Goal: Use online tool/utility: Utilize a website feature to perform a specific function

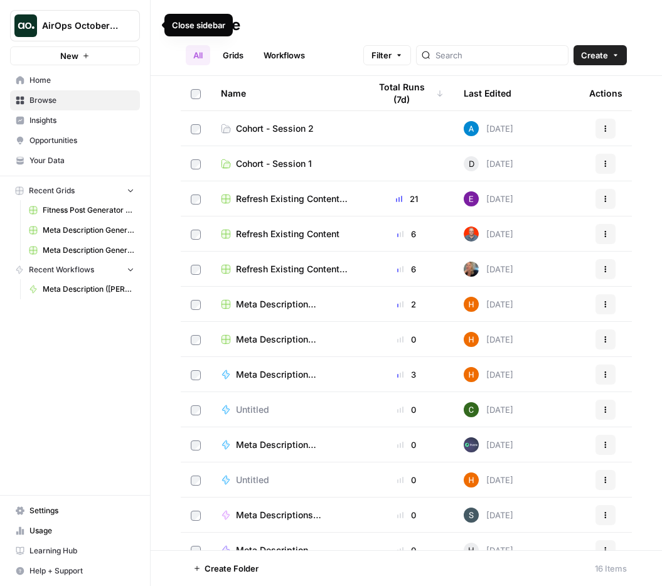
click at [148, 24] on icon "button" at bounding box center [152, 25] width 9 height 9
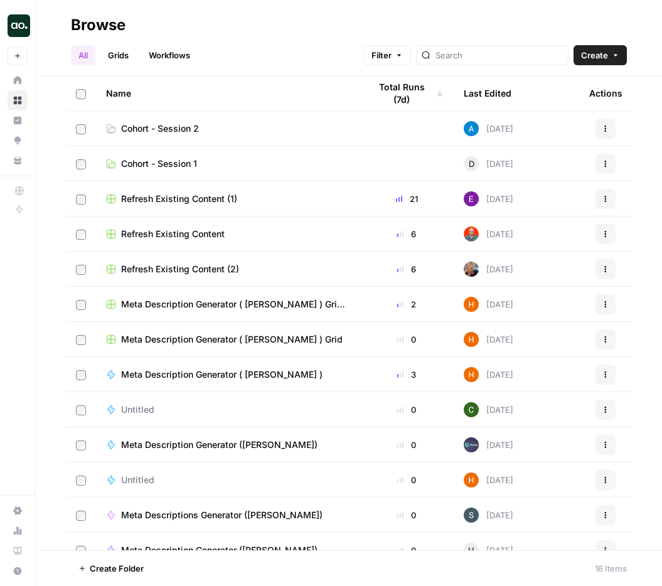
click at [315, 121] on td "Cohort - Session 2" at bounding box center [228, 128] width 264 height 35
click at [145, 124] on span "Cohort - Session 2" at bounding box center [160, 128] width 78 height 13
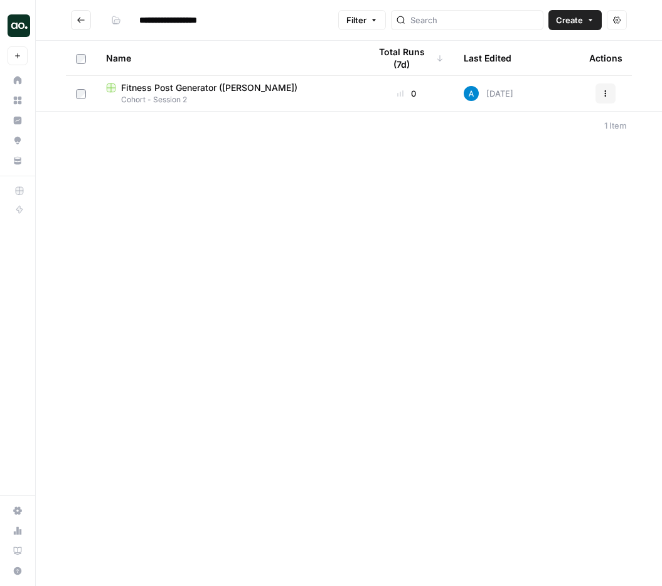
click at [77, 22] on icon "Go back" at bounding box center [81, 20] width 9 height 9
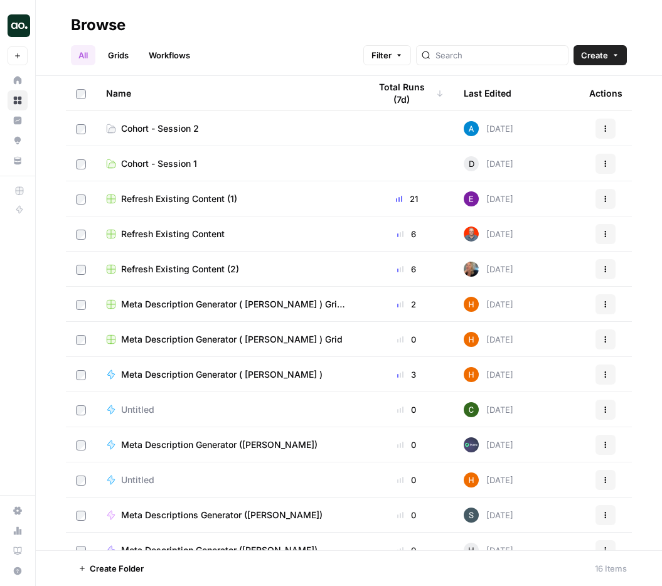
click at [85, 53] on link "All" at bounding box center [83, 55] width 24 height 20
click at [229, 165] on link "Cohort - Session 1" at bounding box center [228, 164] width 244 height 13
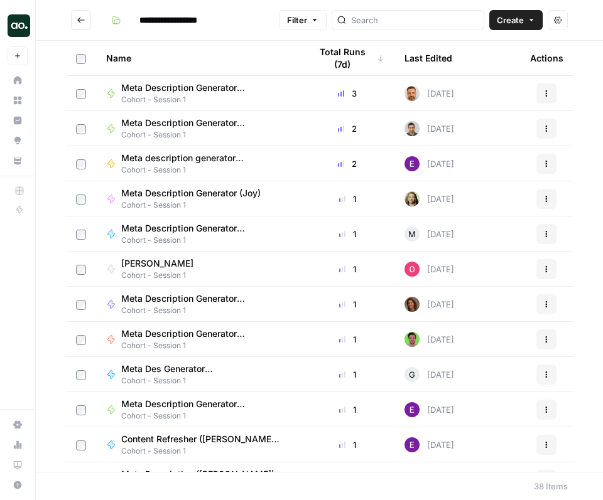
click at [79, 22] on icon "Go back" at bounding box center [81, 20] width 8 height 6
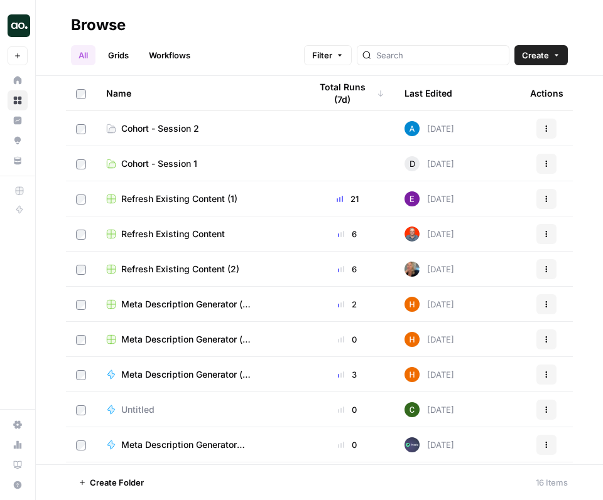
click at [183, 131] on span "Cohort - Session 2" at bounding box center [160, 128] width 78 height 13
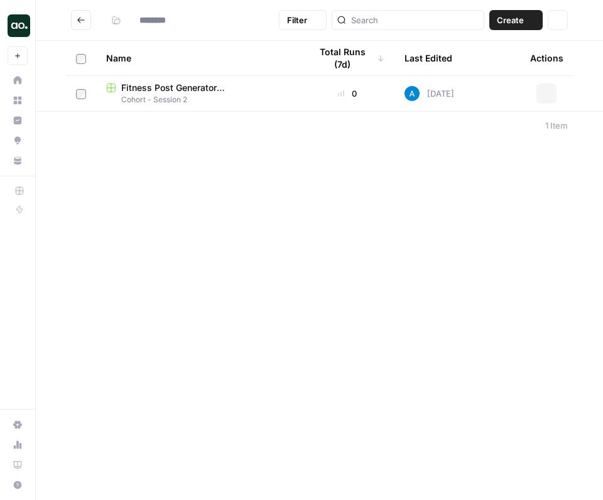
type input "**********"
click at [90, 21] on button "Go back" at bounding box center [81, 20] width 20 height 20
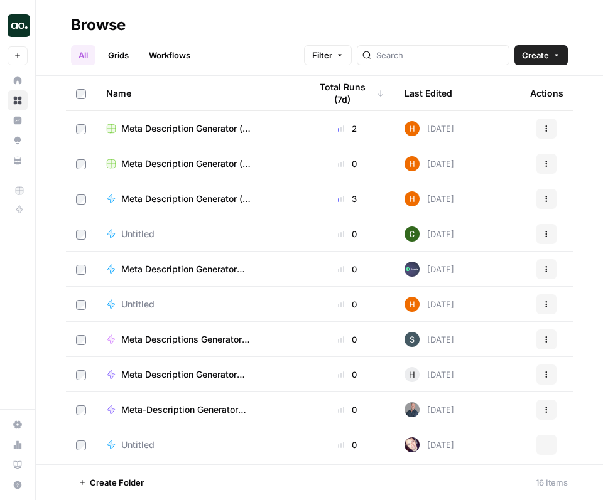
scroll to position [209, 0]
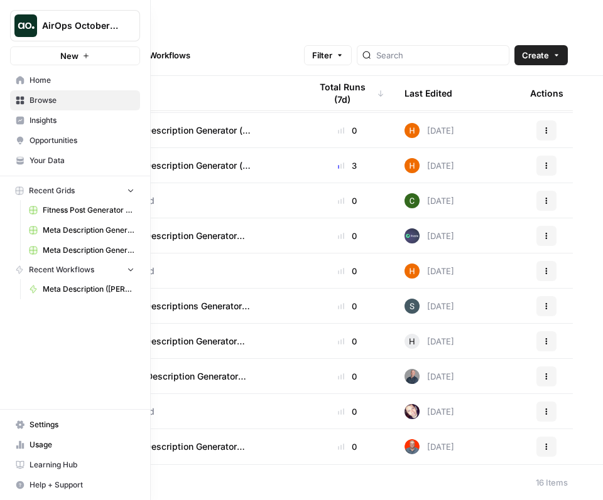
click at [110, 159] on span "Your Data" at bounding box center [82, 160] width 105 height 11
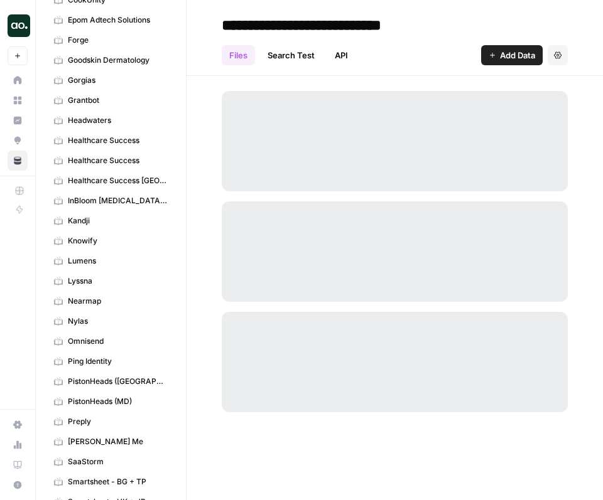
scroll to position [497, 0]
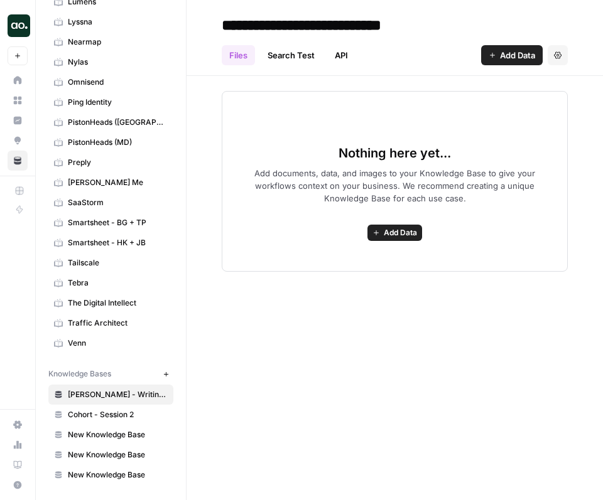
click at [118, 417] on span "Cohort - Session 2" at bounding box center [118, 414] width 100 height 11
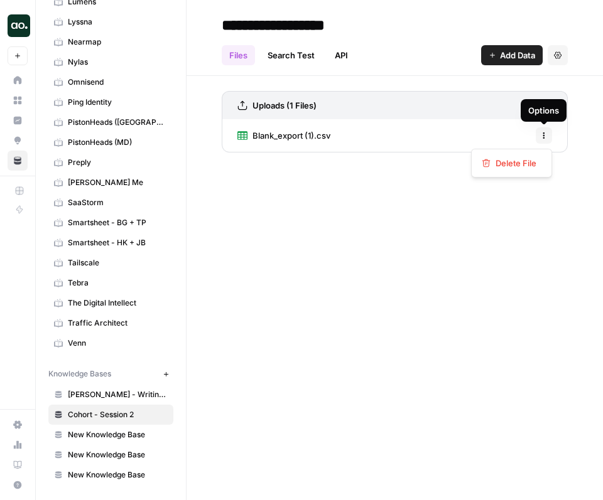
click at [547, 133] on icon "button" at bounding box center [544, 136] width 8 height 8
click at [442, 131] on div "Blank_export (1).csv Options" at bounding box center [395, 135] width 346 height 33
click at [382, 134] on div "Blank_export (1).csv Options" at bounding box center [395, 135] width 346 height 33
click at [294, 134] on span "Blank_export (1).csv" at bounding box center [291, 135] width 78 height 13
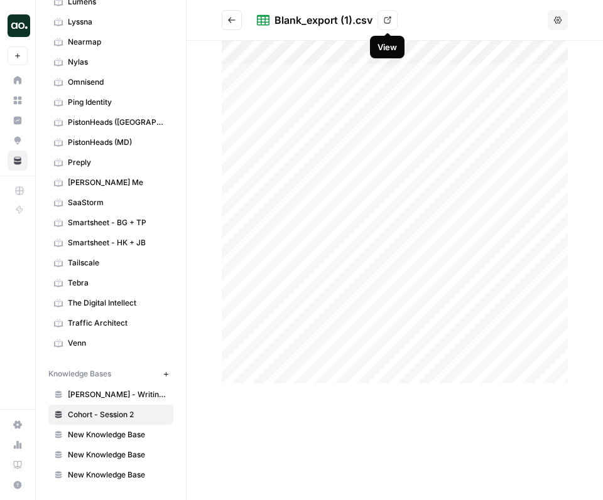
click at [384, 23] on icon at bounding box center [388, 20] width 8 height 8
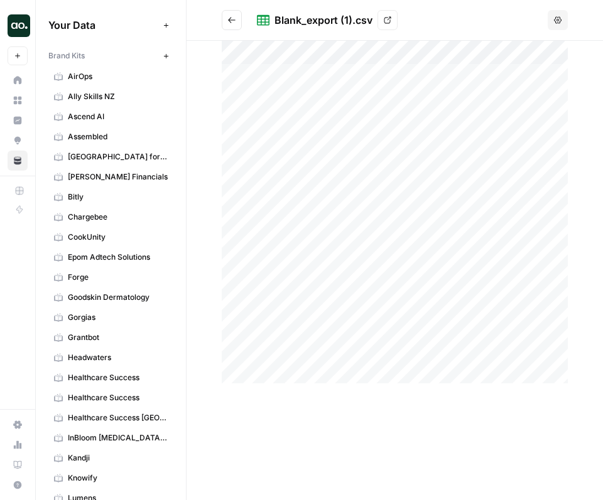
click at [223, 13] on button "Go back" at bounding box center [232, 20] width 20 height 20
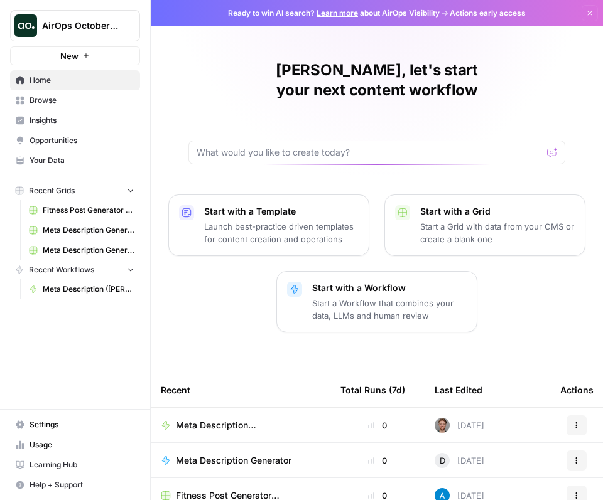
click at [95, 163] on span "Your Data" at bounding box center [82, 160] width 105 height 11
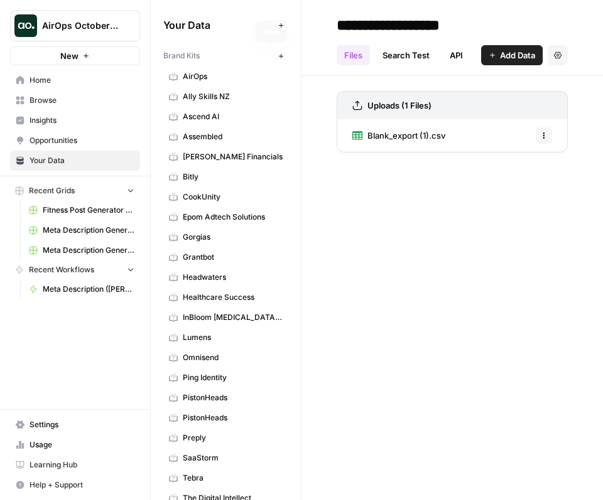
click at [274, 57] on button "New" at bounding box center [280, 55] width 15 height 15
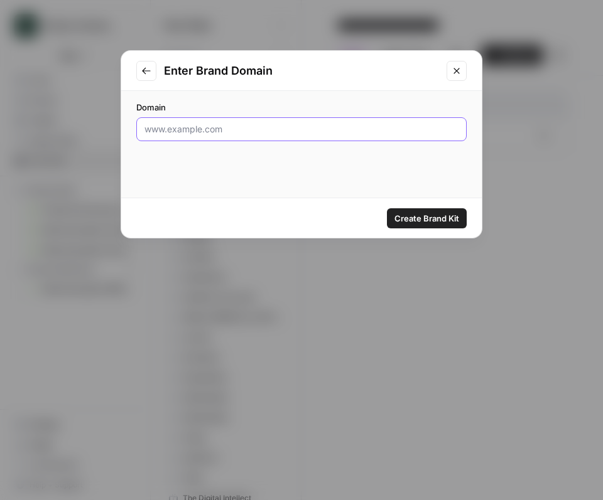
click at [260, 133] on input "Domain" at bounding box center [301, 129] width 314 height 13
type input "[DOMAIN_NAME]"
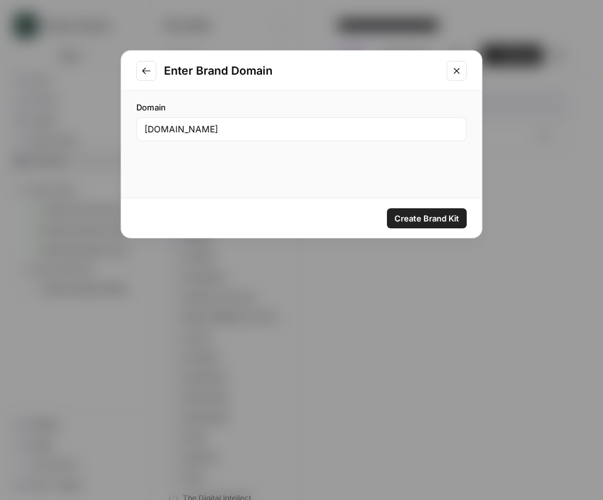
click at [402, 216] on span "Create Brand Kit" at bounding box center [426, 218] width 65 height 13
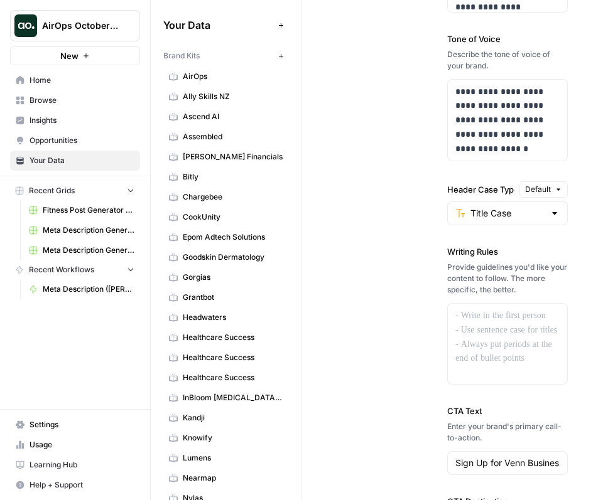
scroll to position [1314, 0]
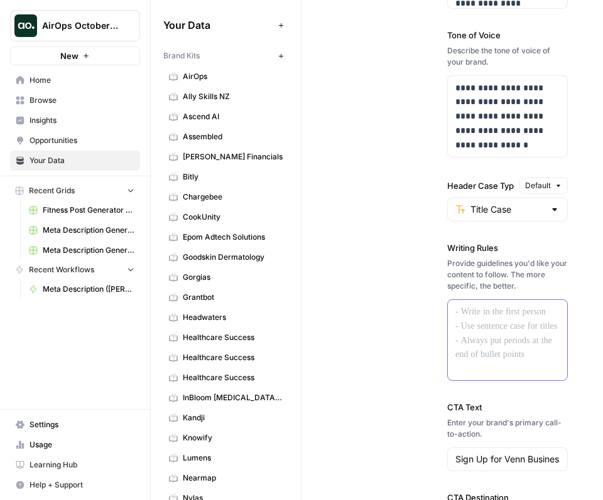
click at [470, 367] on div at bounding box center [507, 340] width 119 height 80
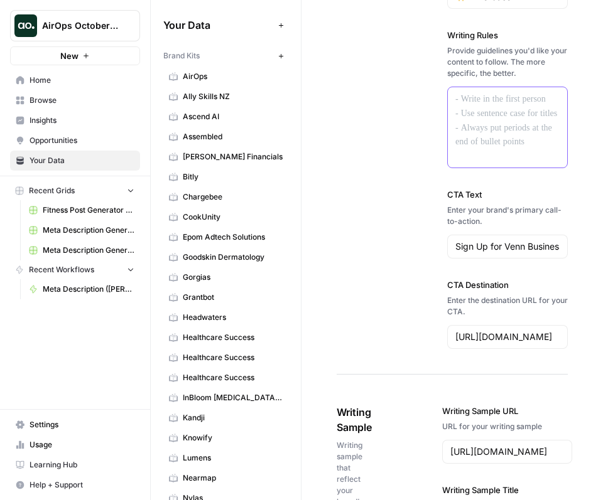
scroll to position [1527, 0]
click at [491, 252] on input "Sign Up for Venn Business Banking" at bounding box center [507, 246] width 104 height 13
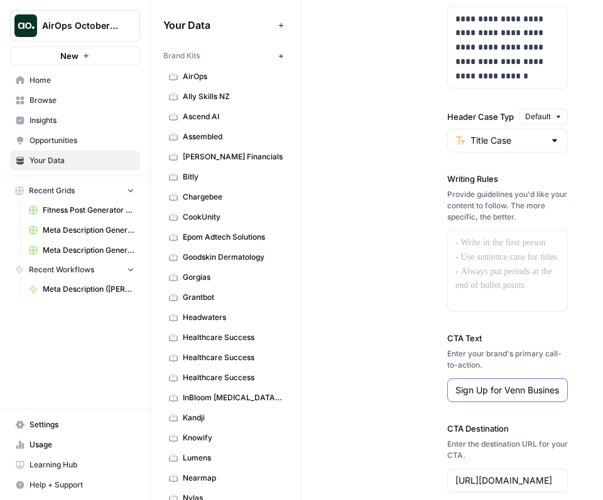
scroll to position [1414, 0]
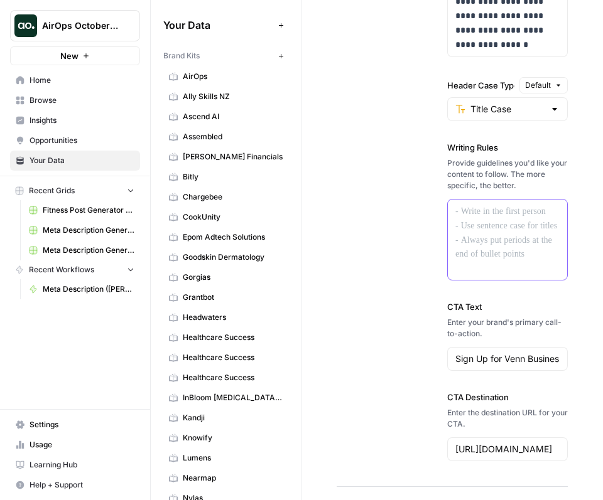
click at [495, 219] on p at bounding box center [507, 212] width 104 height 14
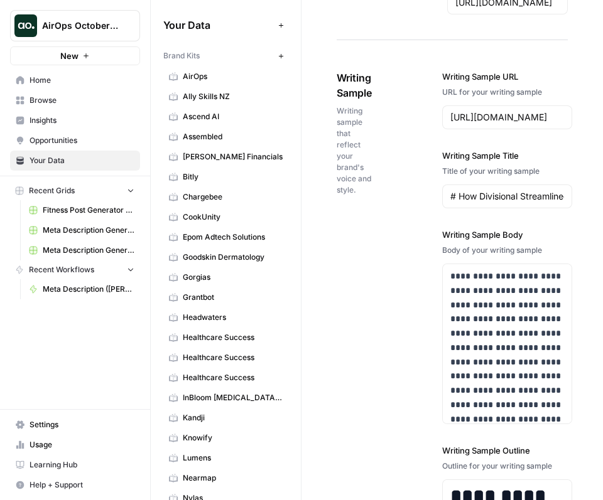
scroll to position [1928, 0]
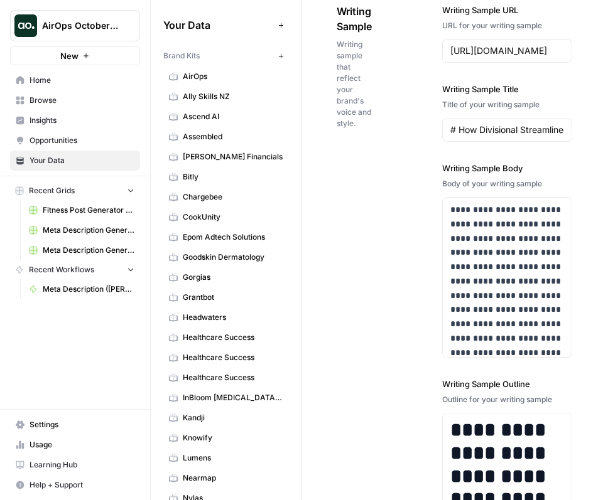
click at [410, 148] on div "**********" at bounding box center [451, 289] width 231 height 621
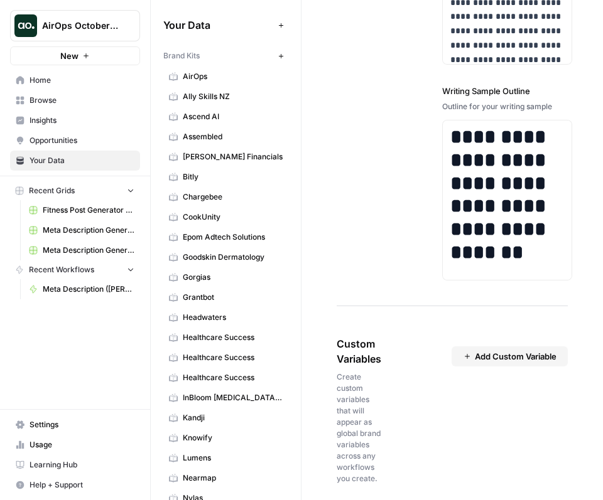
scroll to position [2276, 0]
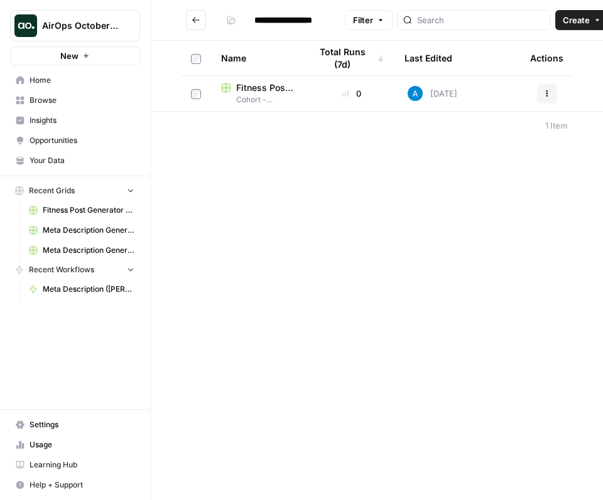
click at [42, 164] on span "Your Data" at bounding box center [82, 160] width 105 height 11
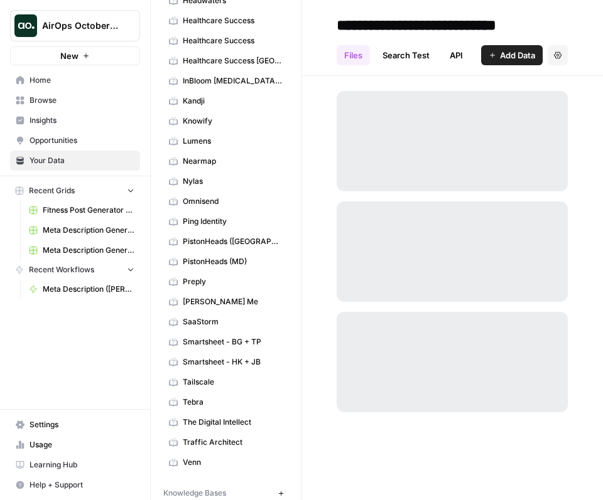
scroll to position [387, 0]
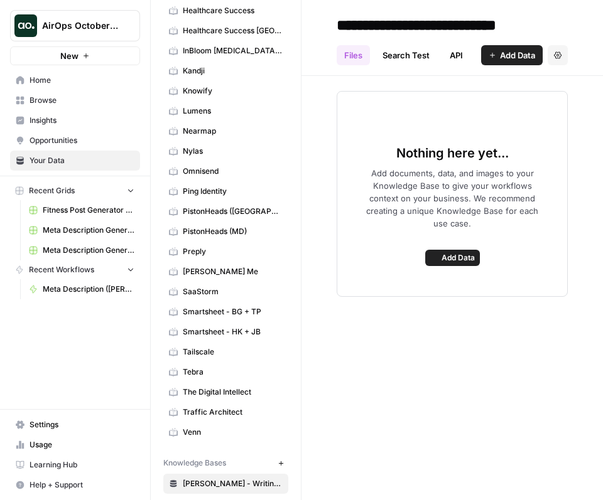
click at [217, 432] on span "Venn" at bounding box center [233, 432] width 100 height 11
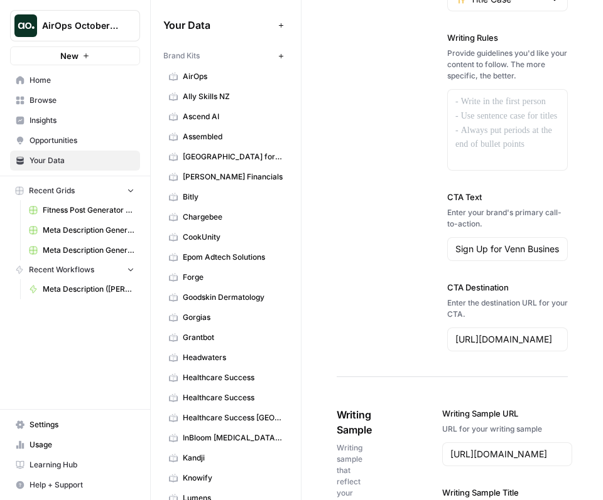
click at [75, 87] on link "Home" at bounding box center [75, 80] width 130 height 20
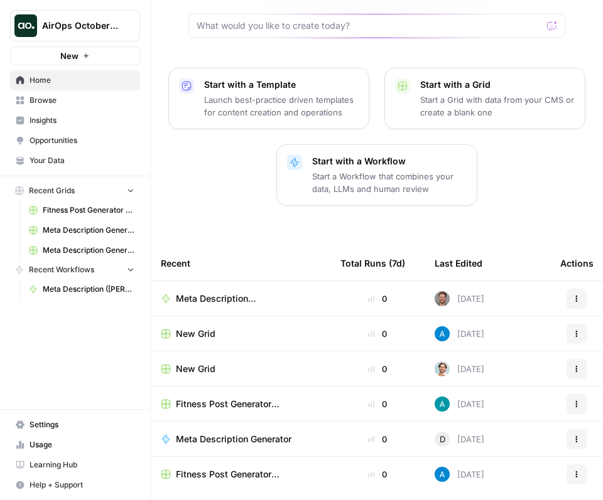
scroll to position [154, 0]
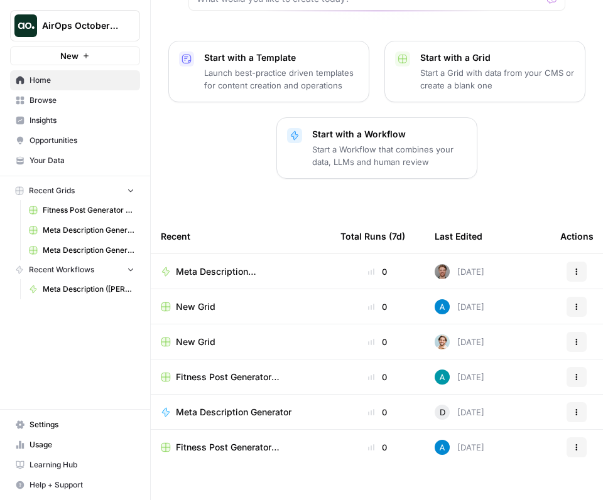
click at [85, 98] on span "Browse" at bounding box center [82, 100] width 105 height 11
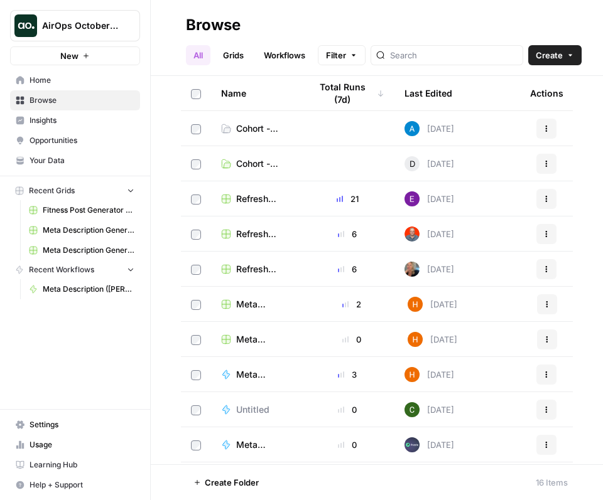
click at [287, 130] on td "Cohort - Session 2" at bounding box center [255, 128] width 89 height 35
click at [249, 125] on span "Cohort - Session 2" at bounding box center [263, 128] width 54 height 13
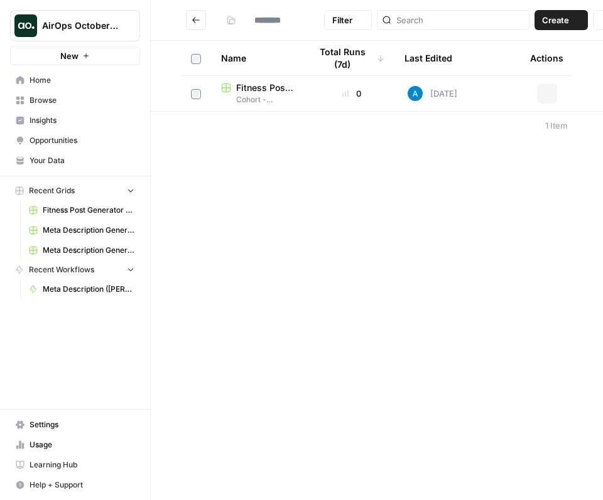
type input "**********"
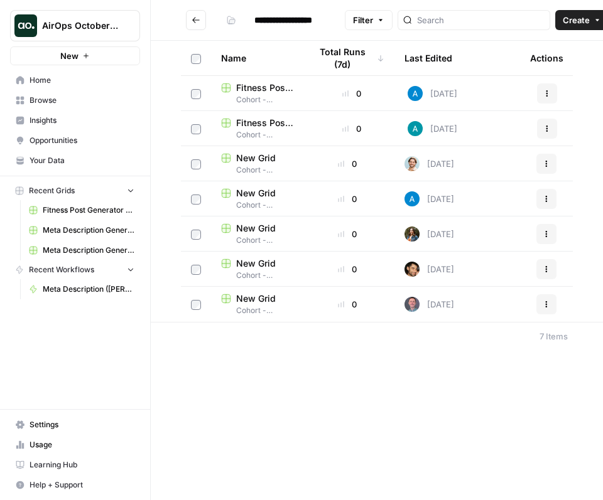
click at [558, 15] on button "Create" at bounding box center [581, 20] width 53 height 20
click at [521, 48] on span "Grid" at bounding box center [522, 49] width 70 height 13
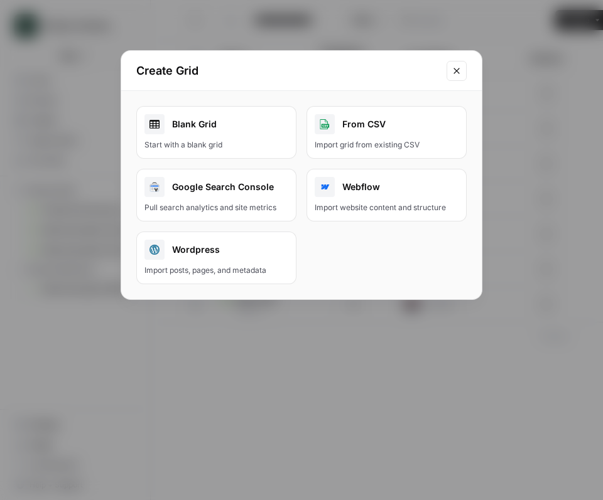
click at [367, 130] on div "From CSV" at bounding box center [387, 124] width 144 height 20
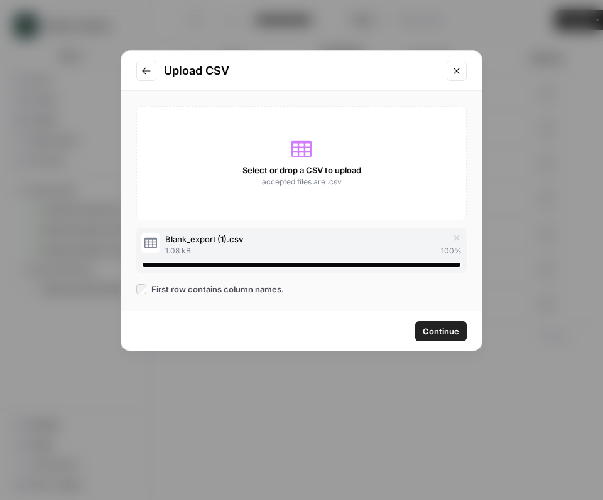
click at [441, 334] on span "Continue" at bounding box center [440, 331] width 36 height 13
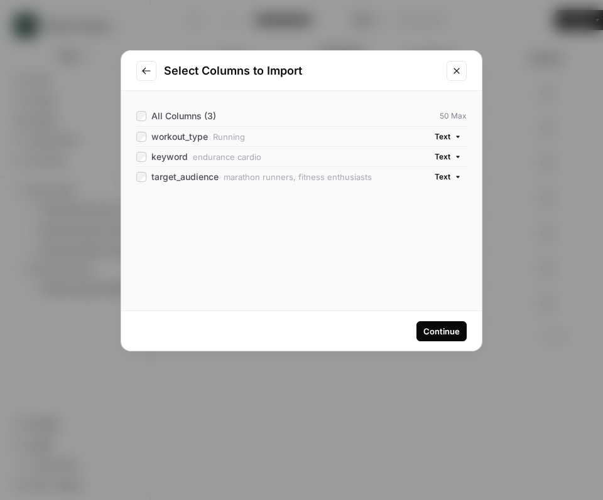
click at [441, 333] on div "Continue" at bounding box center [441, 331] width 36 height 13
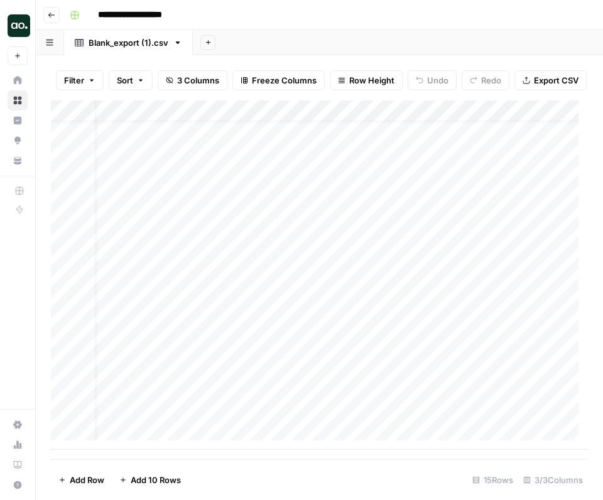
scroll to position [21, 129]
click at [544, 117] on span "Add Column" at bounding box center [559, 110] width 44 height 11
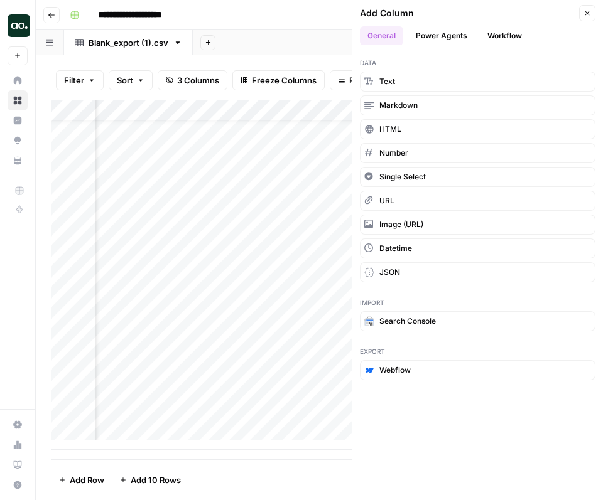
click at [495, 31] on button "Workflow" at bounding box center [505, 35] width 50 height 19
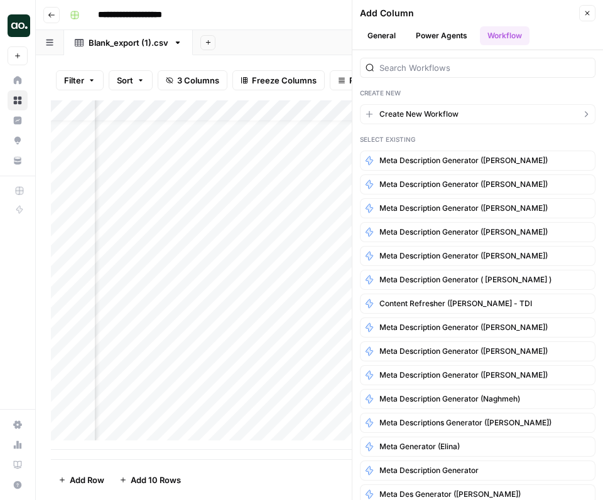
click at [431, 113] on span "Create New Workflow" at bounding box center [418, 114] width 79 height 11
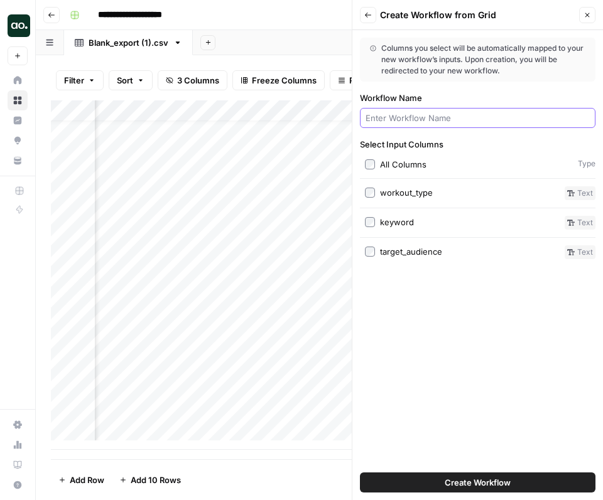
click at [425, 117] on input "Workflow Name" at bounding box center [477, 118] width 224 height 13
type input "Fitness Post Generator ([PERSON_NAME])"
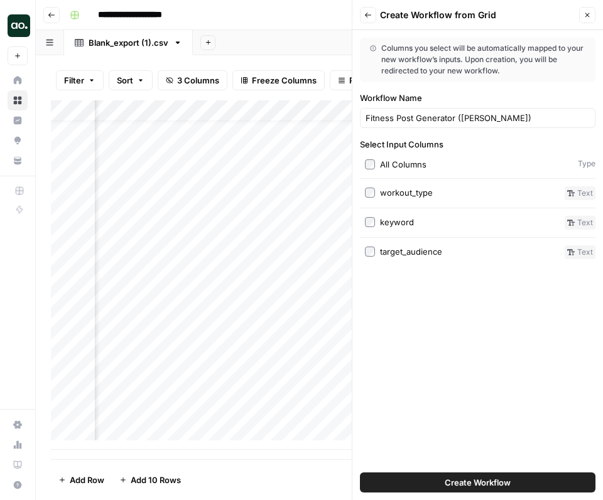
click at [485, 482] on span "Create Workflow" at bounding box center [477, 482] width 66 height 13
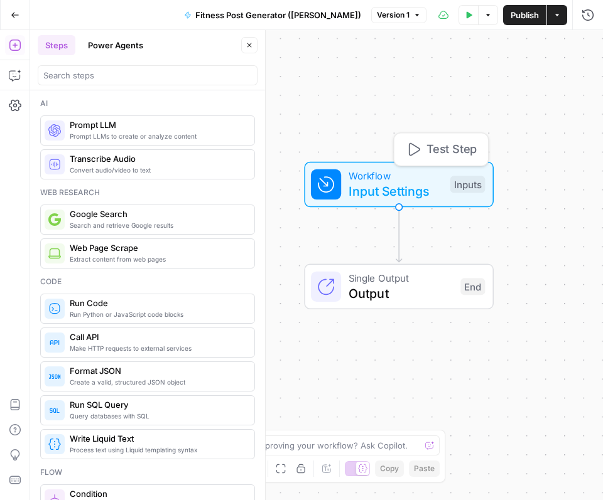
click at [401, 178] on span "Workflow" at bounding box center [395, 175] width 94 height 15
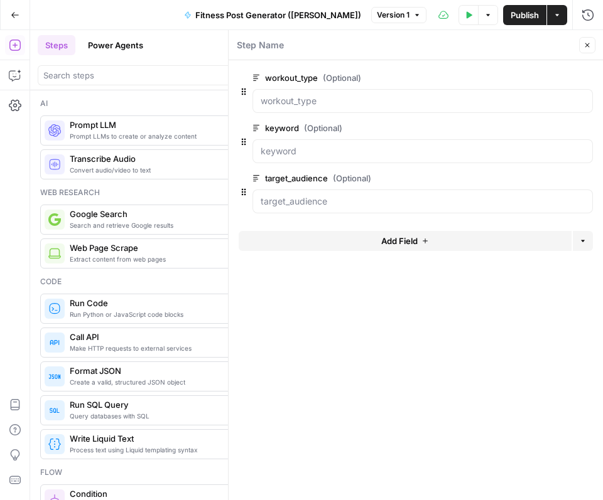
click at [367, 243] on button "Add Field" at bounding box center [405, 241] width 333 height 20
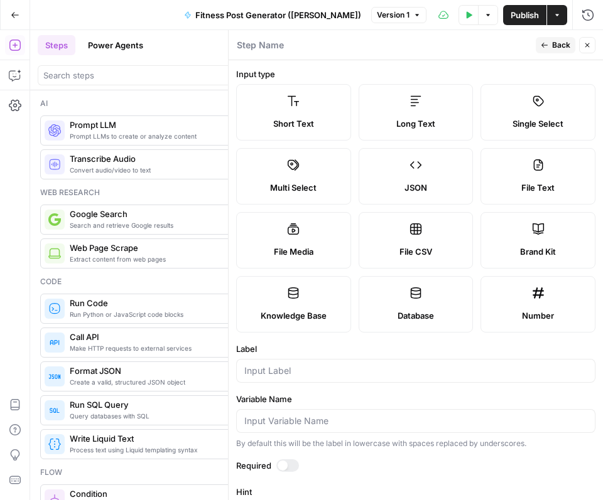
click at [556, 239] on label "Brand Kit" at bounding box center [537, 240] width 115 height 56
type input "Brand Kit"
type input "brand_kit"
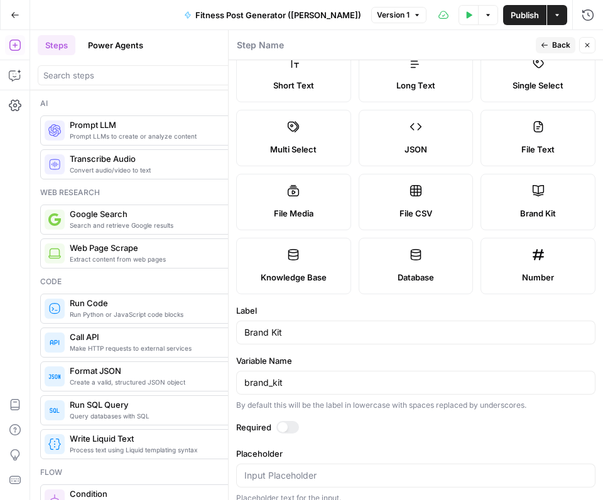
scroll to position [50, 0]
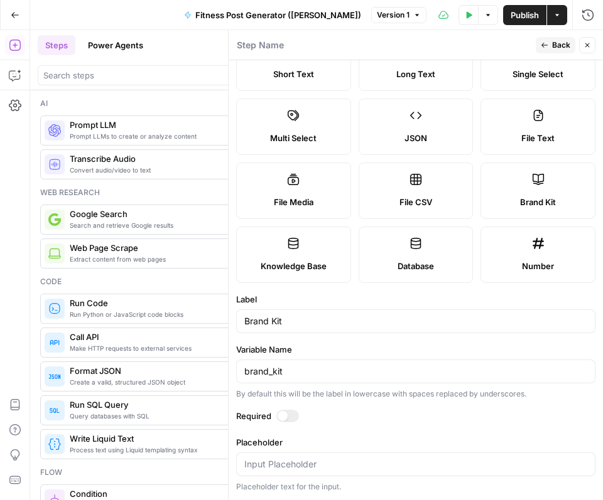
click at [539, 40] on button "Back" at bounding box center [555, 45] width 40 height 16
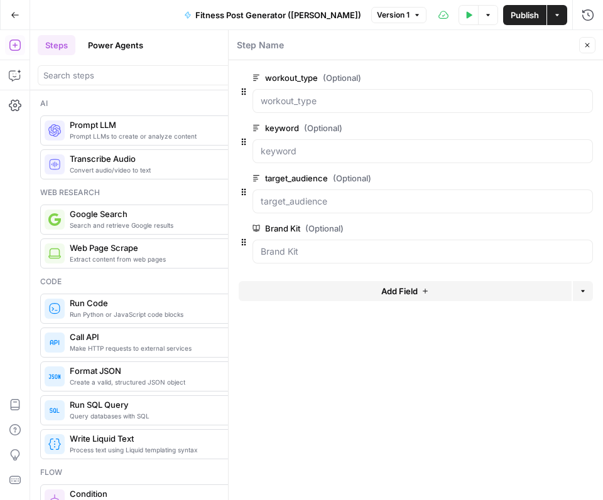
click at [548, 230] on span "edit field" at bounding box center [546, 228] width 28 height 10
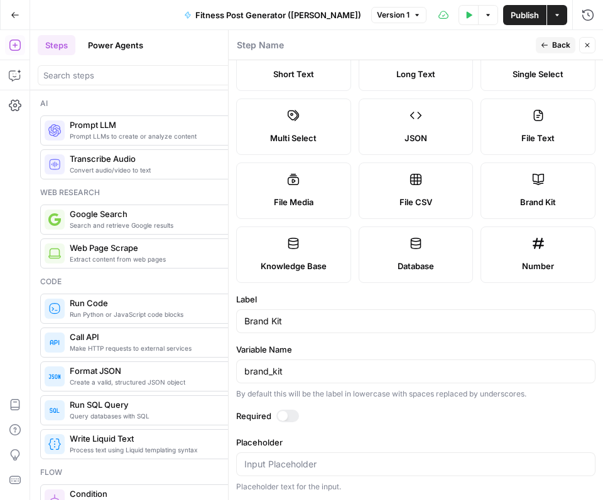
click at [294, 419] on div at bounding box center [287, 416] width 23 height 13
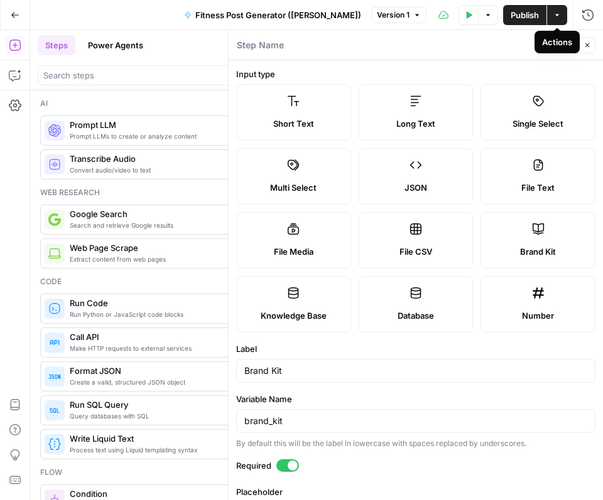
click at [556, 36] on div "Actions" at bounding box center [557, 42] width 30 height 13
click at [554, 50] on span "Back" at bounding box center [561, 45] width 18 height 11
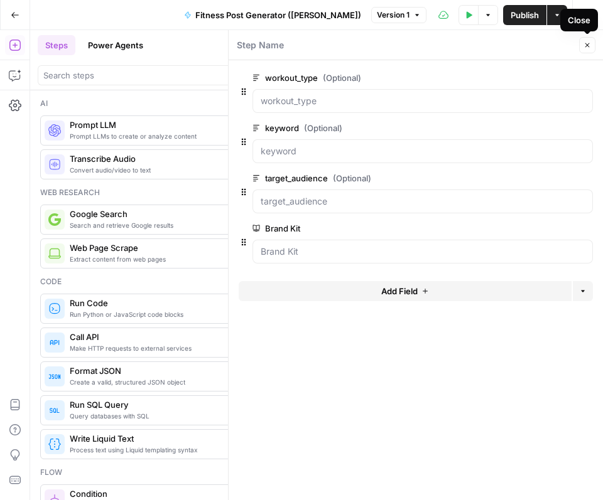
click at [589, 48] on icon "button" at bounding box center [587, 45] width 8 height 8
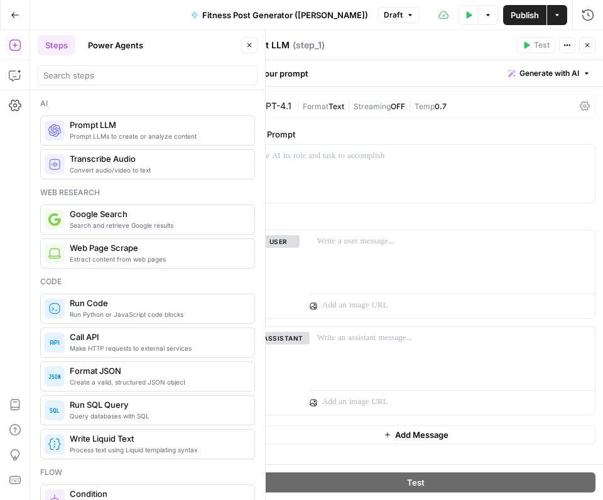
click at [255, 47] on button "Close" at bounding box center [249, 45] width 16 height 16
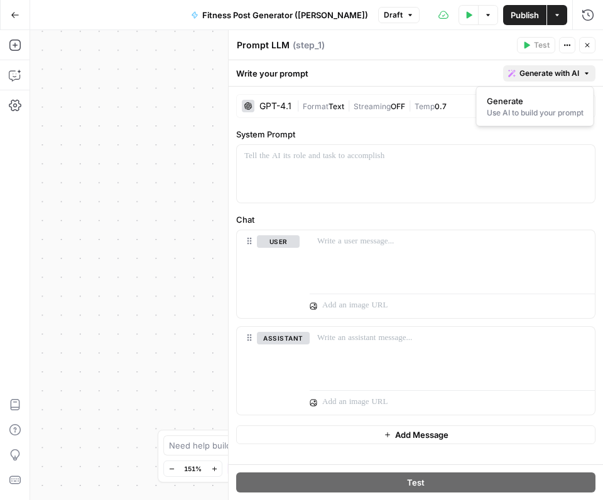
click at [534, 76] on span "Generate with AI" at bounding box center [549, 73] width 60 height 11
click at [532, 112] on div "Use AI to build your prompt" at bounding box center [535, 112] width 97 height 11
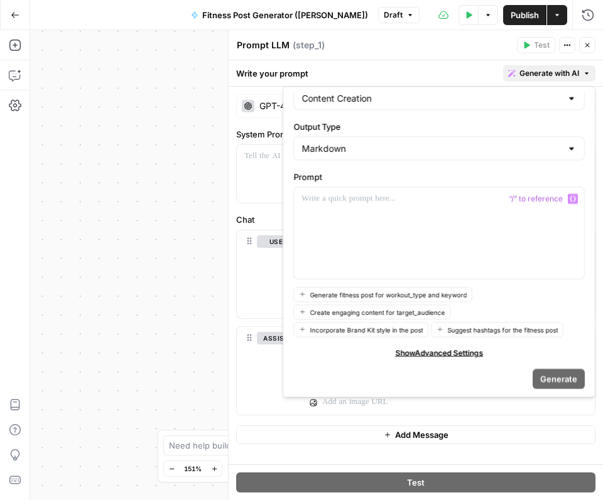
scroll to position [55, 0]
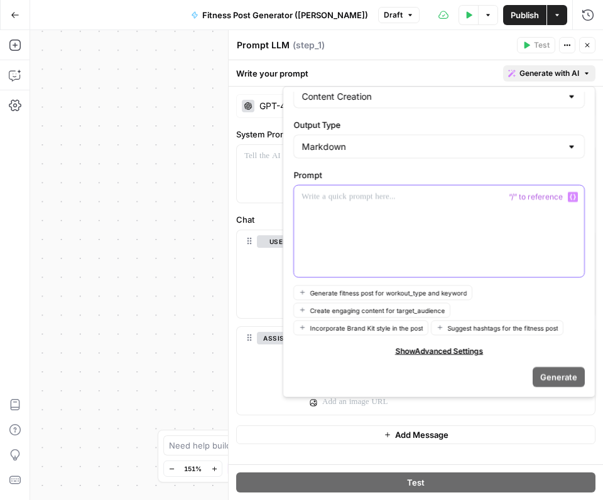
click at [453, 230] on div at bounding box center [439, 232] width 290 height 92
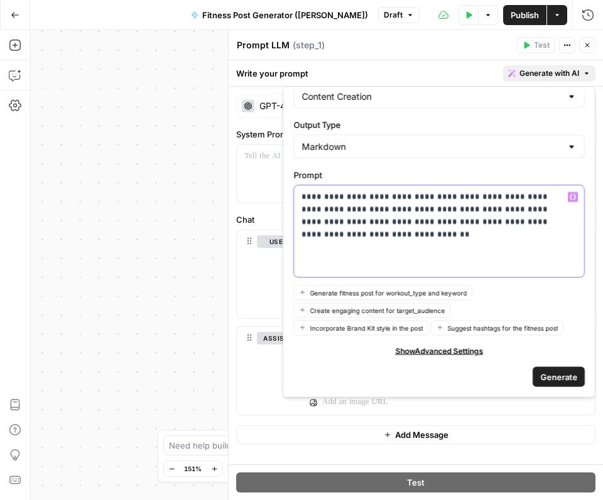
click at [531, 221] on p "**********" at bounding box center [434, 216] width 266 height 50
click at [413, 233] on p "**********" at bounding box center [434, 216] width 266 height 50
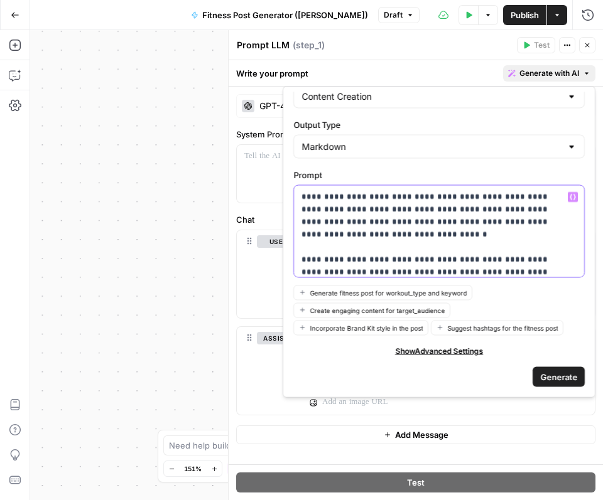
scroll to position [16, 0]
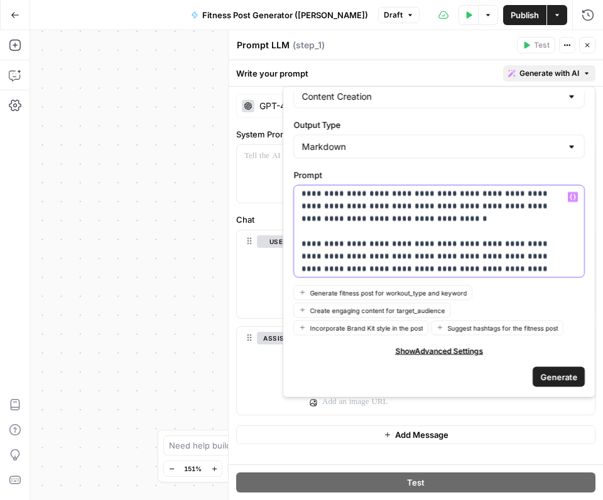
click at [536, 271] on p "**********" at bounding box center [429, 238] width 256 height 126
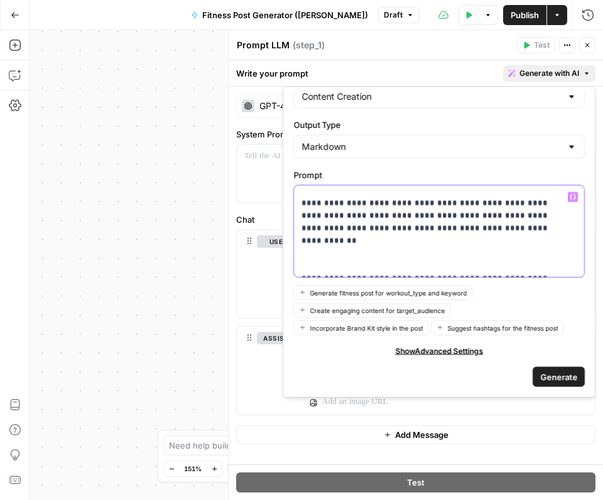
click at [490, 256] on p "**********" at bounding box center [429, 203] width 256 height 138
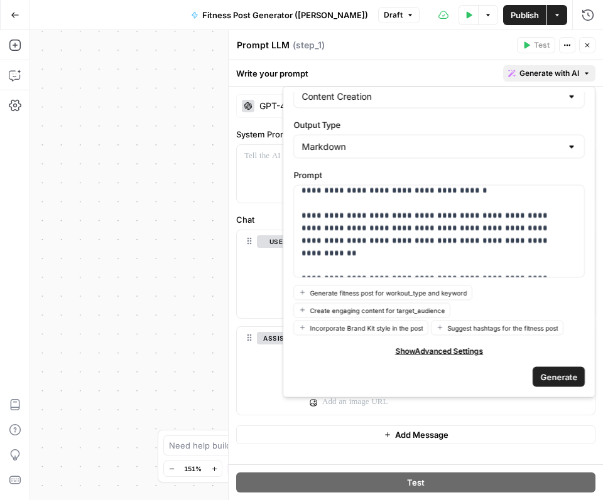
click at [551, 377] on span "Generate" at bounding box center [558, 376] width 37 height 13
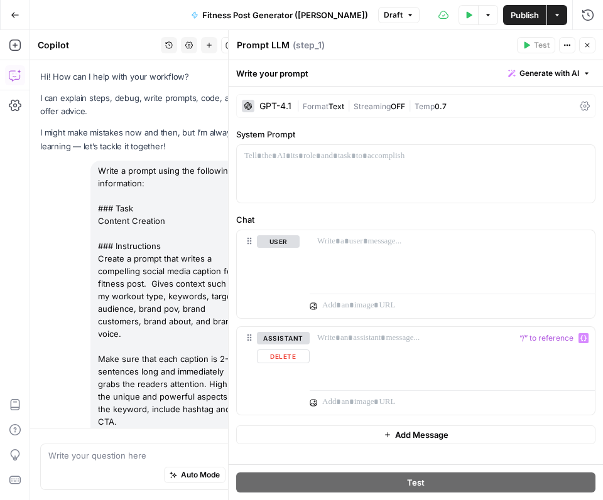
scroll to position [109, 0]
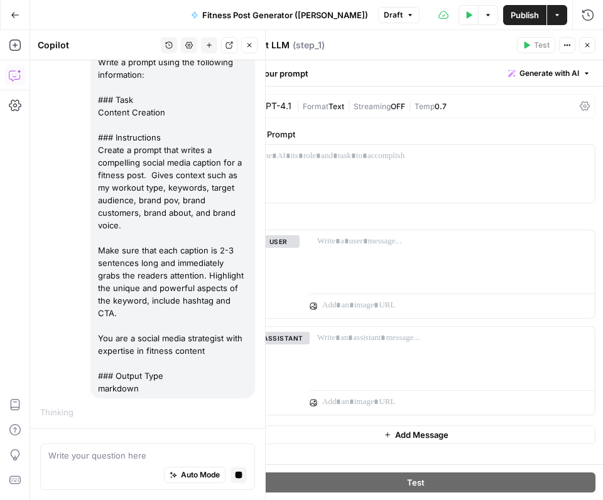
click at [185, 318] on div "Write a prompt using the following information: ### Task Content Creation ### I…" at bounding box center [172, 225] width 164 height 347
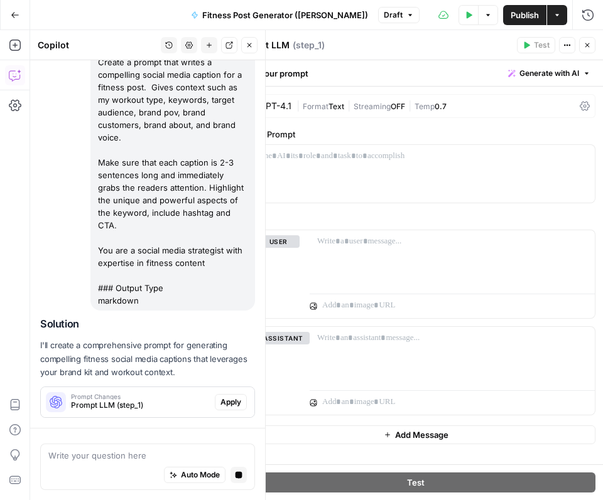
scroll to position [233, 0]
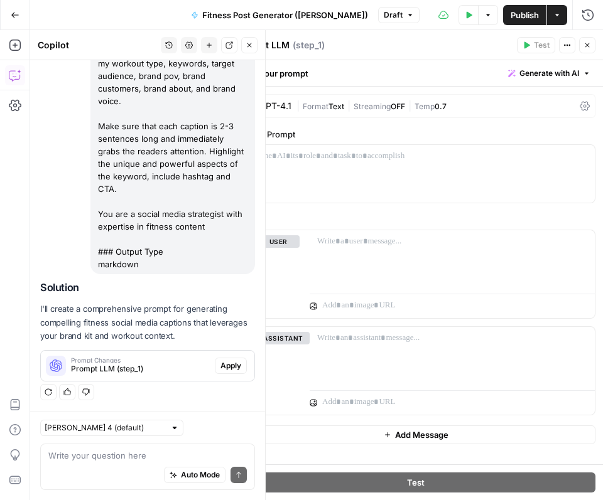
click at [222, 368] on span "Apply" at bounding box center [230, 365] width 21 height 11
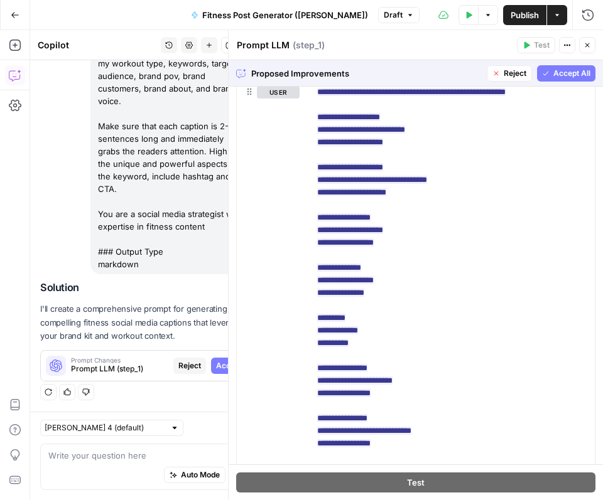
scroll to position [0, 0]
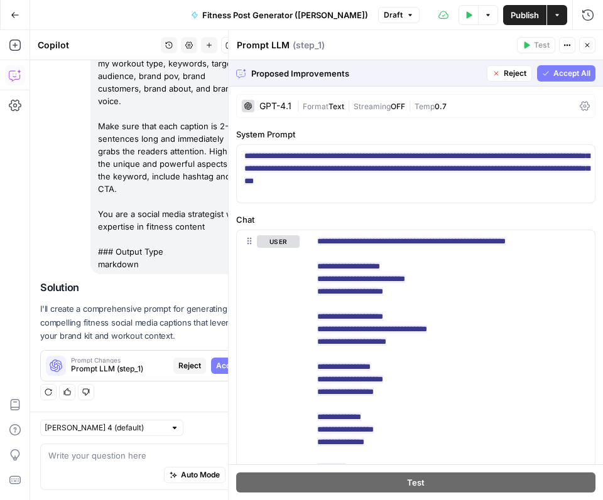
click at [568, 70] on span "Accept All" at bounding box center [571, 73] width 37 height 11
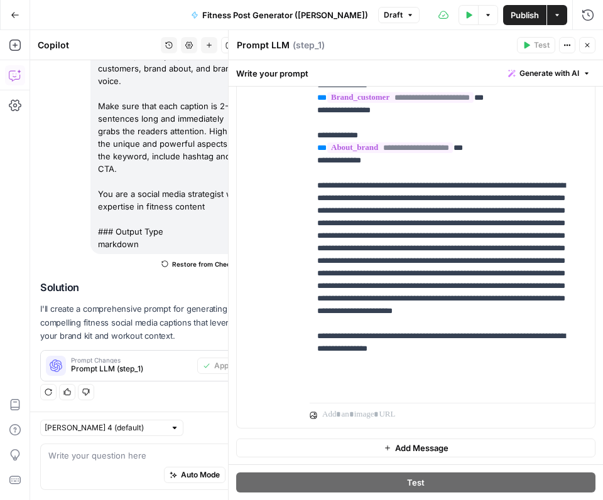
scroll to position [344, 0]
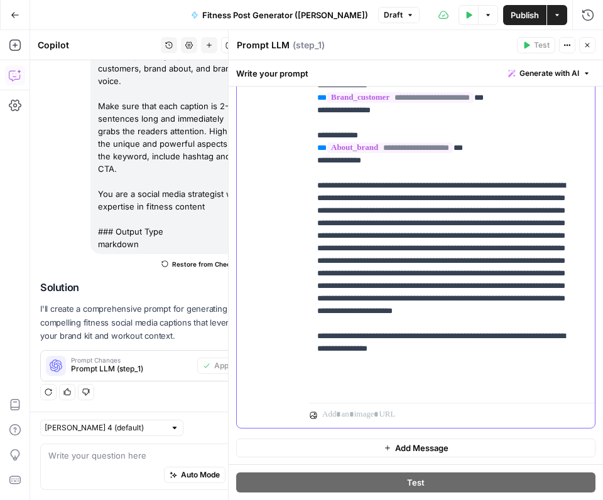
click at [437, 176] on p "**********" at bounding box center [442, 73] width 251 height 640
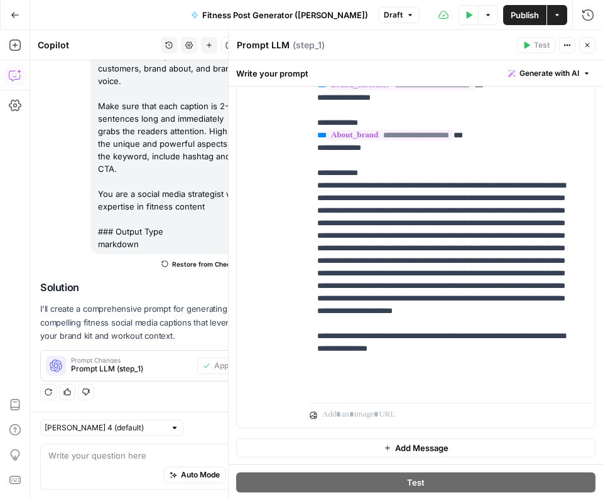
click at [526, 20] on span "Publish" at bounding box center [524, 15] width 28 height 13
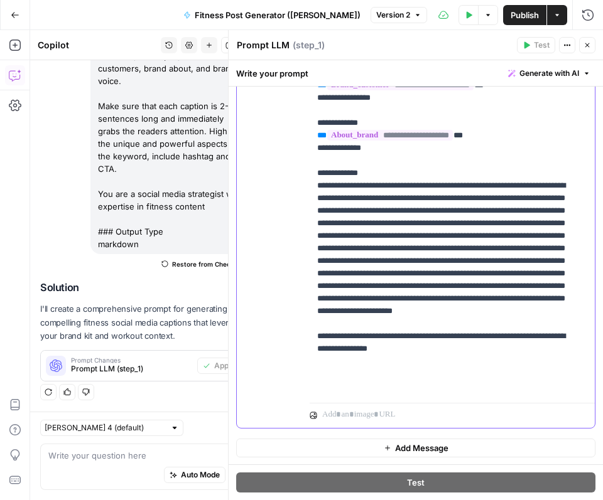
click at [352, 193] on p "**********" at bounding box center [442, 66] width 251 height 653
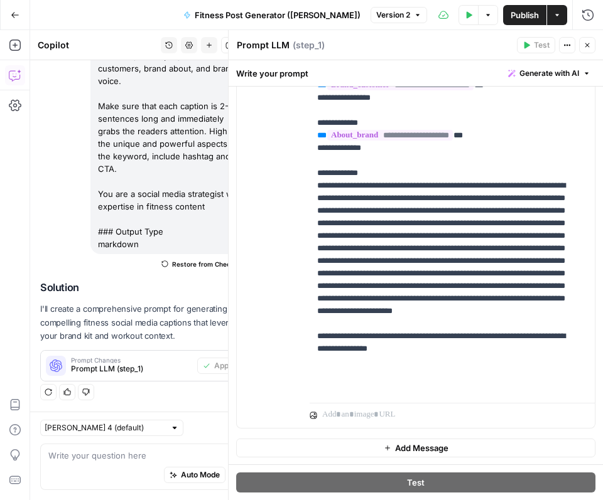
click at [399, 18] on button "Version 2" at bounding box center [398, 15] width 56 height 16
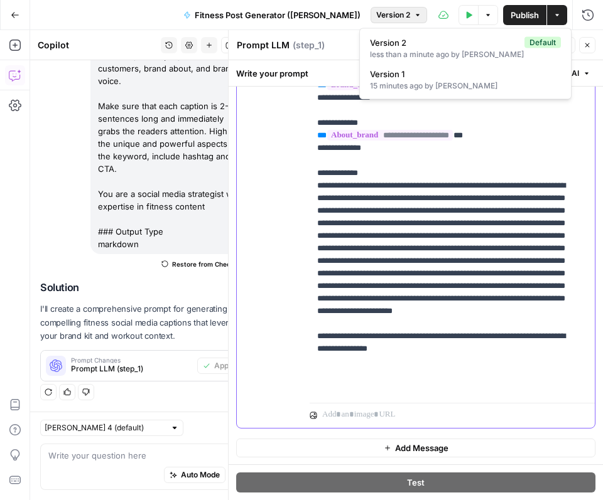
click at [382, 168] on p "**********" at bounding box center [442, 66] width 251 height 653
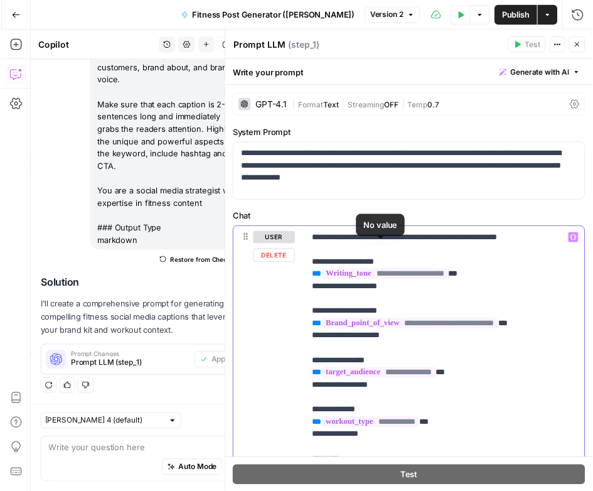
scroll to position [0, 0]
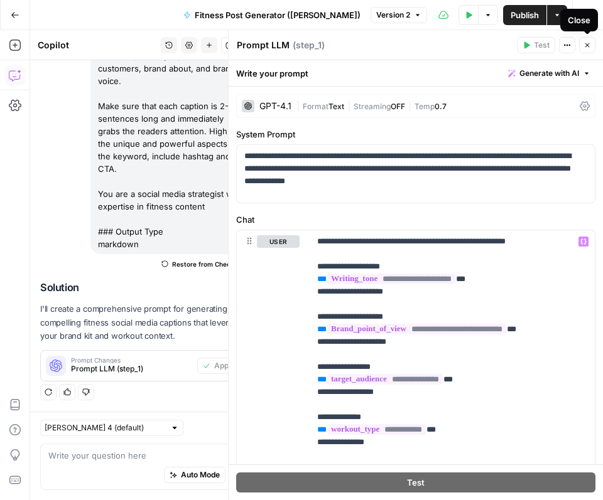
click at [592, 44] on button "Close" at bounding box center [587, 45] width 16 height 16
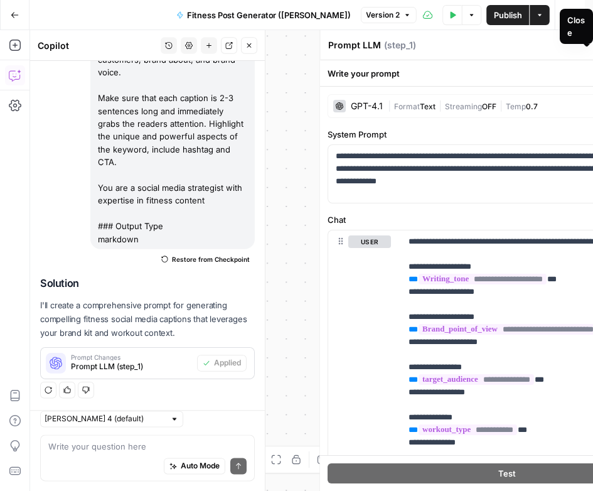
scroll to position [253, 0]
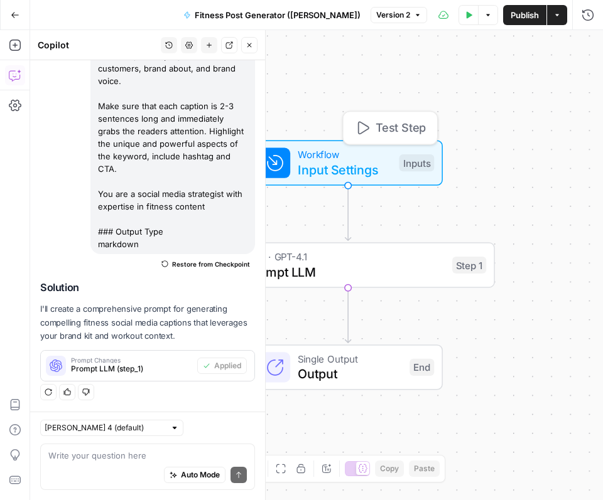
click at [377, 163] on span "Input Settings" at bounding box center [345, 169] width 94 height 19
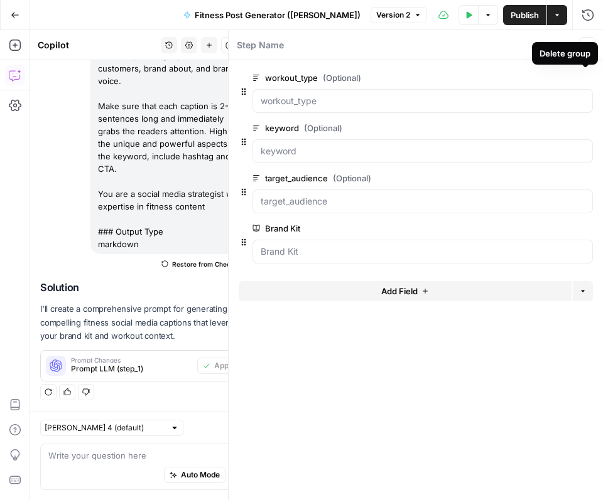
click at [589, 50] on div "Delete group" at bounding box center [564, 53] width 51 height 13
click at [590, 37] on button "Close" at bounding box center [587, 45] width 16 height 16
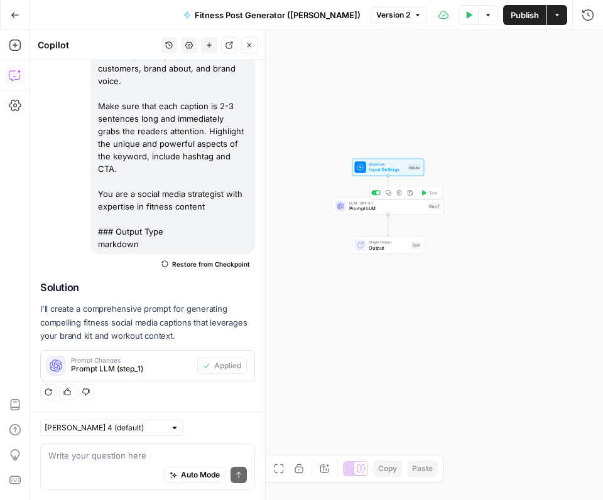
click at [390, 207] on span "Prompt LLM" at bounding box center [387, 208] width 76 height 7
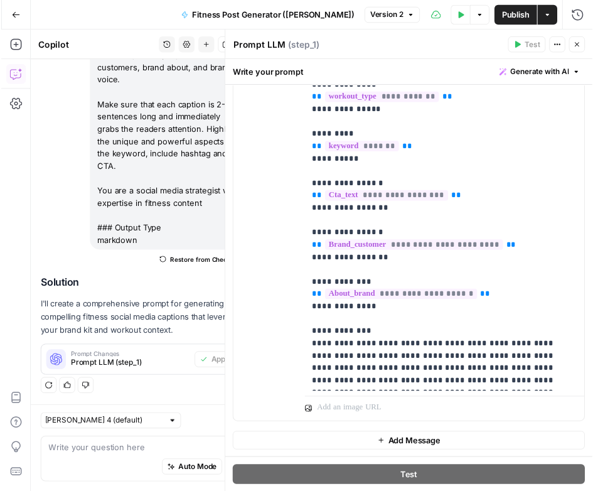
scroll to position [109, 0]
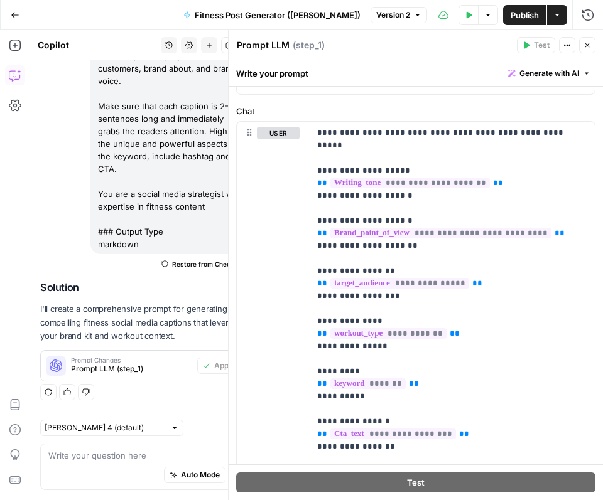
click at [535, 32] on header "Prompt LLM Prompt LLM ( step_1 ) Test Actions Close" at bounding box center [416, 45] width 374 height 30
click at [584, 45] on icon "button" at bounding box center [587, 45] width 8 height 8
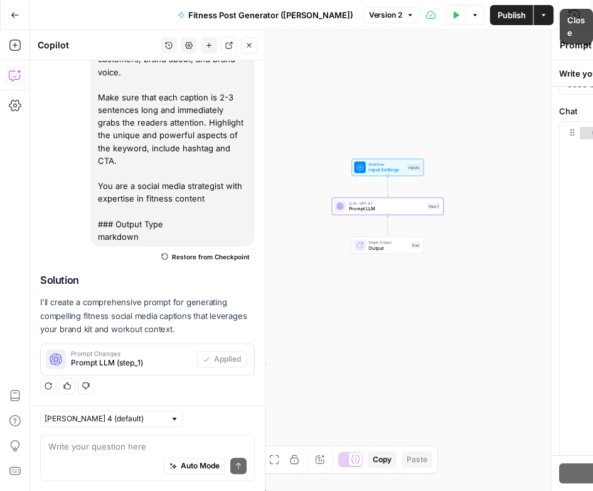
scroll to position [253, 0]
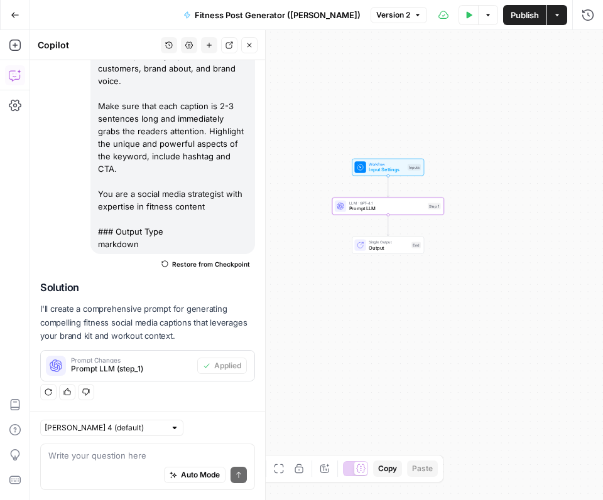
click at [372, 169] on span "Input Settings" at bounding box center [386, 169] width 36 height 7
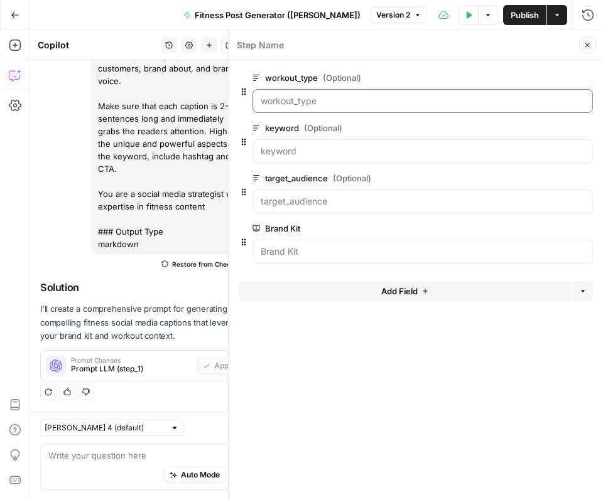
click at [363, 97] on input "workout_type (Optional)" at bounding box center [423, 101] width 324 height 13
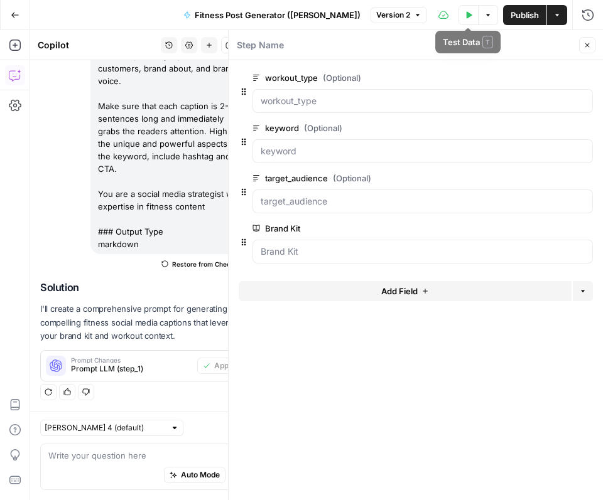
click at [470, 18] on icon "button" at bounding box center [469, 15] width 8 height 8
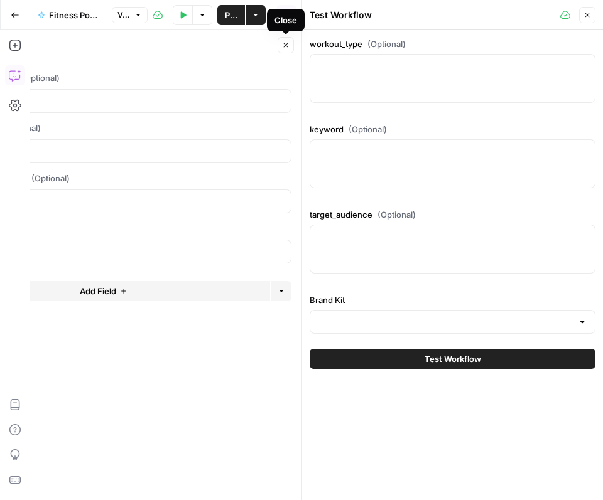
click at [284, 41] on icon "button" at bounding box center [286, 45] width 8 height 8
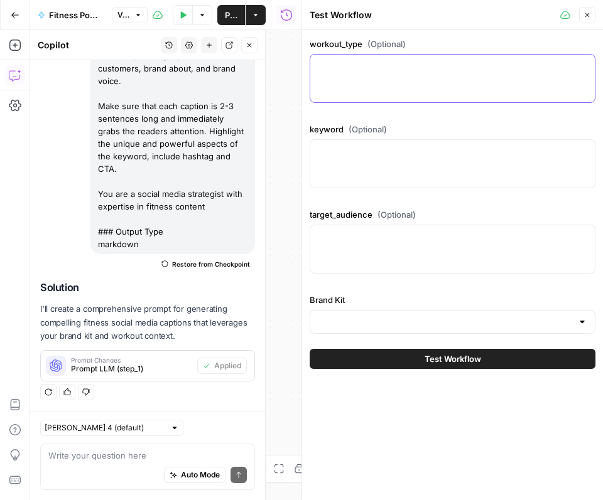
click at [395, 62] on textarea "workout_type (Optional)" at bounding box center [452, 66] width 269 height 13
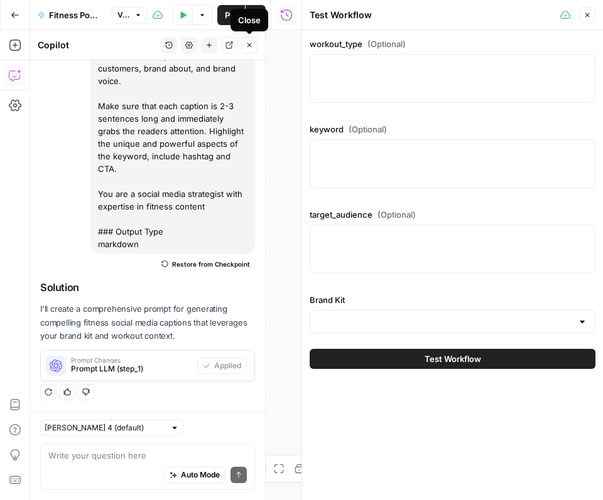
click at [251, 45] on icon "button" at bounding box center [249, 45] width 8 height 8
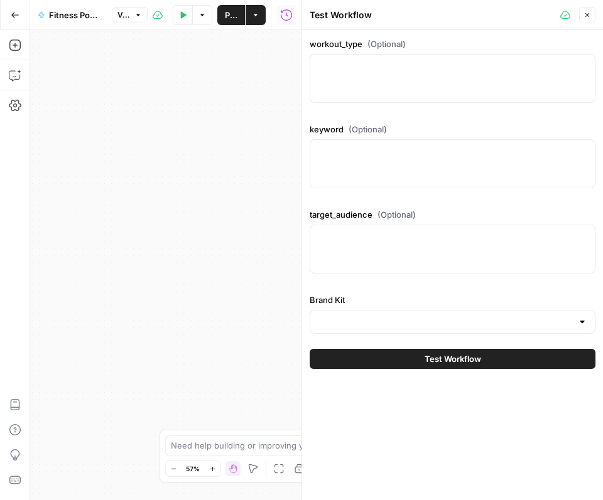
click at [404, 75] on div at bounding box center [452, 78] width 286 height 49
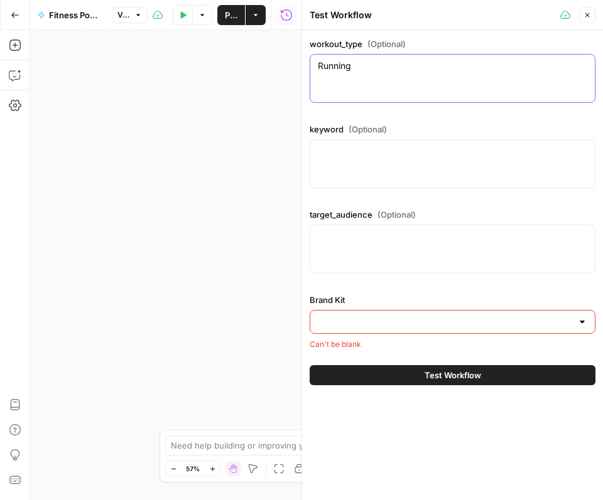
type textarea "Running"
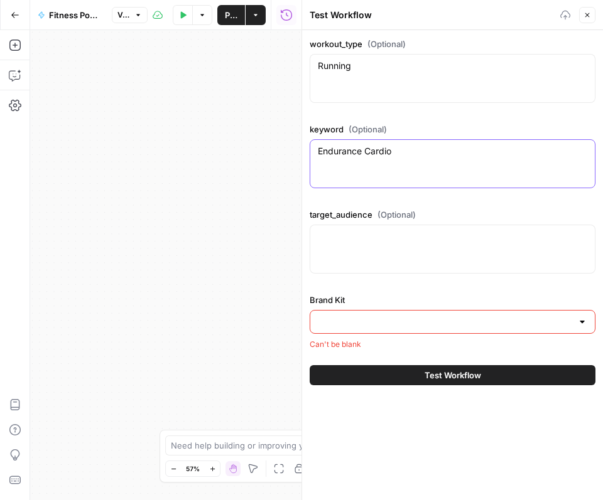
type textarea "Endurance Cardio"
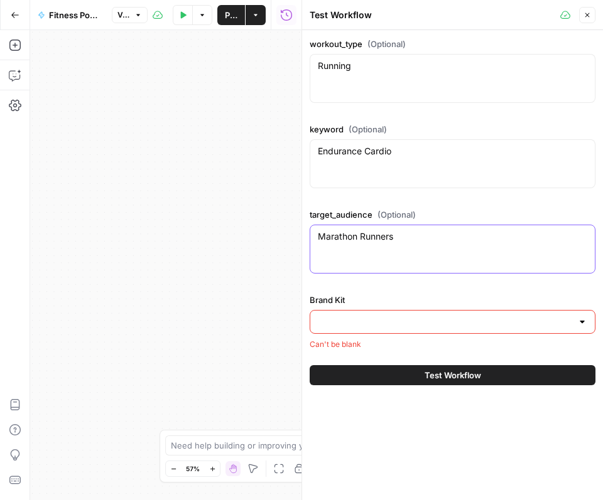
type textarea "Marathon Runners"
click at [400, 321] on input "Brand Kit" at bounding box center [445, 322] width 254 height 13
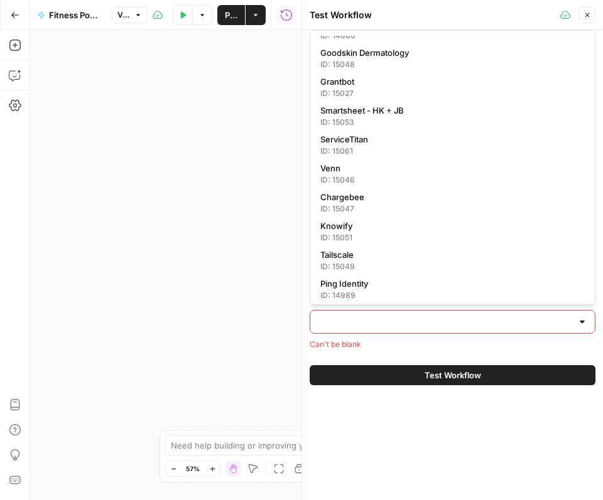
scroll to position [407, 0]
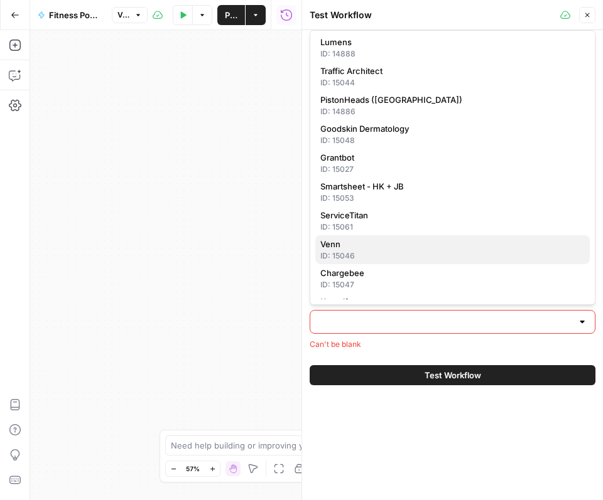
click at [393, 250] on div "ID: 15046" at bounding box center [452, 255] width 264 height 11
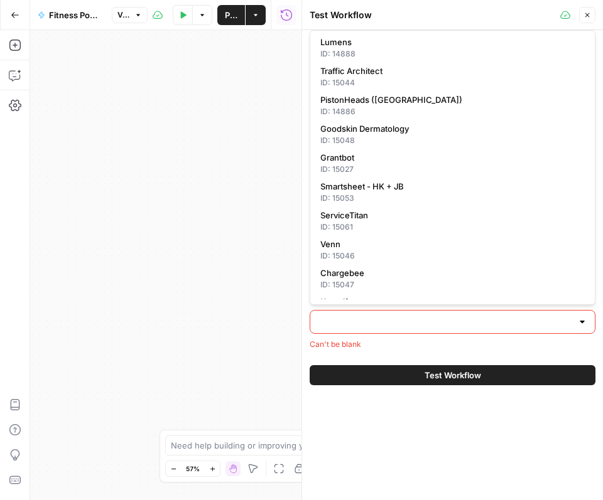
type input "Venn"
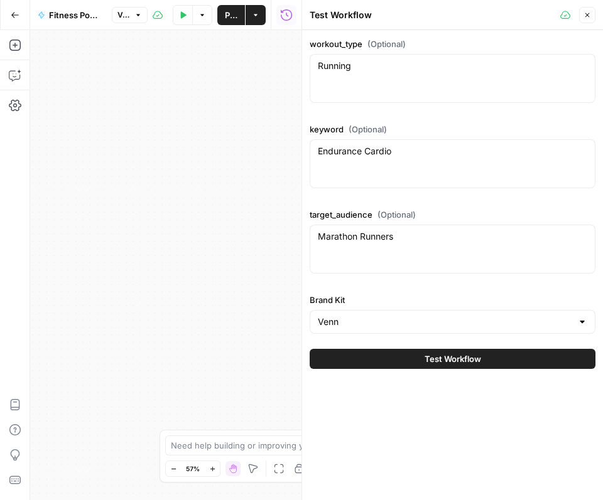
click at [421, 411] on div "workout_type (Optional) Running Running keyword (Optional) Endurance Cardio End…" at bounding box center [452, 265] width 301 height 470
click at [505, 306] on label "Brand Kit" at bounding box center [452, 300] width 286 height 13
click at [505, 316] on input "Venn" at bounding box center [445, 322] width 254 height 13
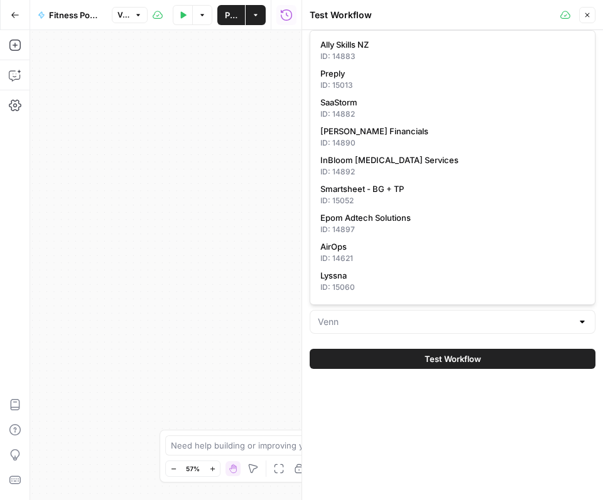
click at [430, 416] on div "workout_type (Optional) Running Running keyword (Optional) Endurance Cardio End…" at bounding box center [452, 265] width 301 height 470
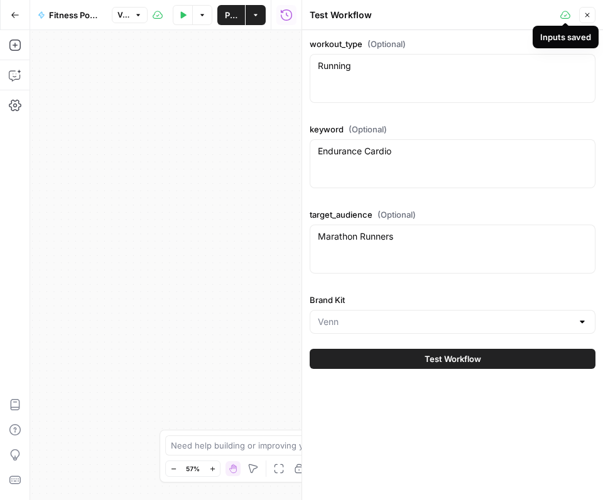
click at [578, 18] on div "Close" at bounding box center [577, 15] width 35 height 16
click at [583, 16] on icon "button" at bounding box center [587, 15] width 8 height 8
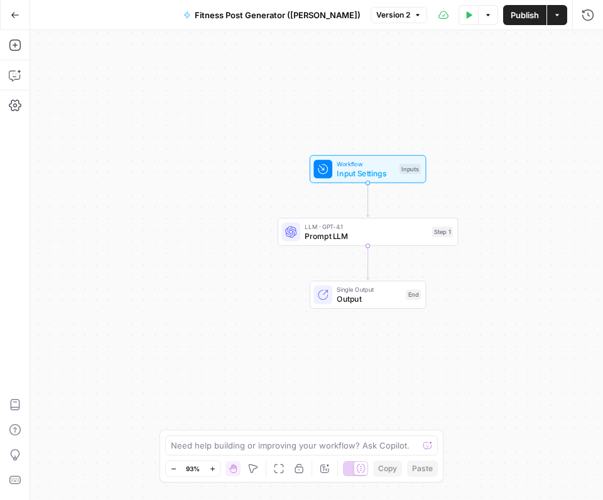
click at [389, 226] on span "LLM · GPT-4.1" at bounding box center [365, 226] width 122 height 9
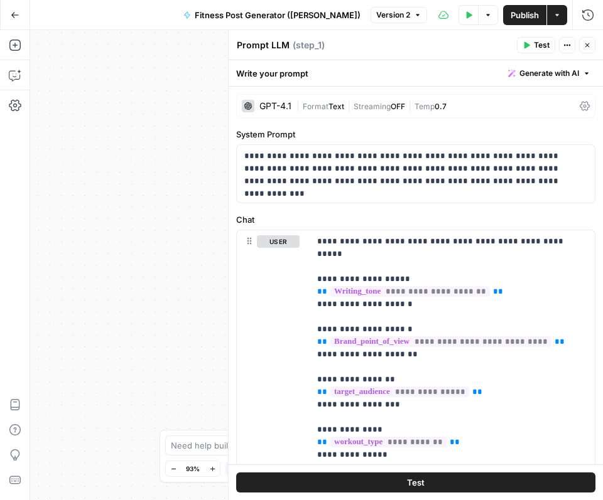
click at [589, 44] on icon "button" at bounding box center [587, 45] width 8 height 8
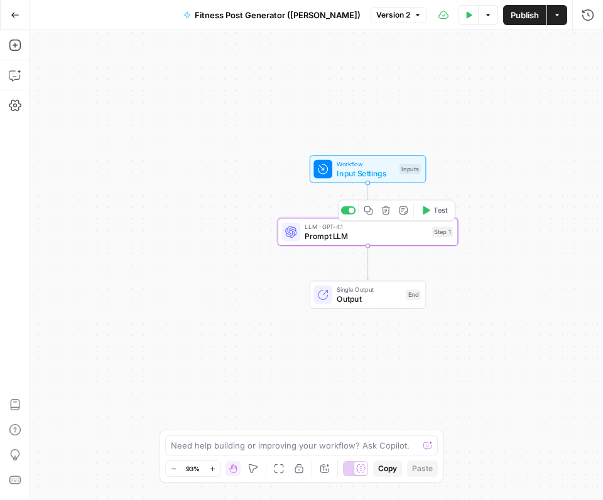
click at [436, 211] on span "Test" at bounding box center [440, 210] width 14 height 11
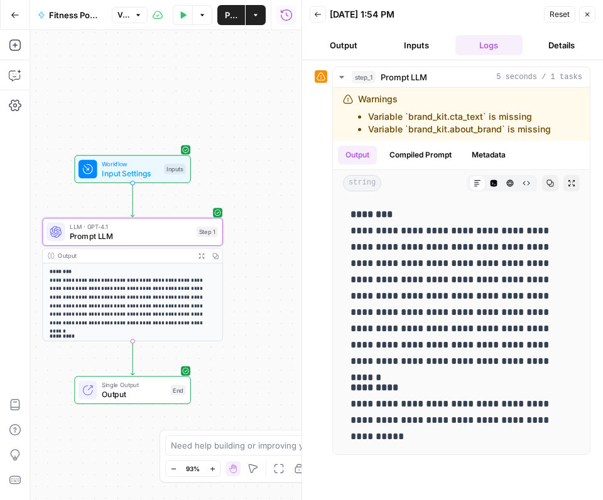
click at [339, 40] on button "Output" at bounding box center [343, 45] width 68 height 20
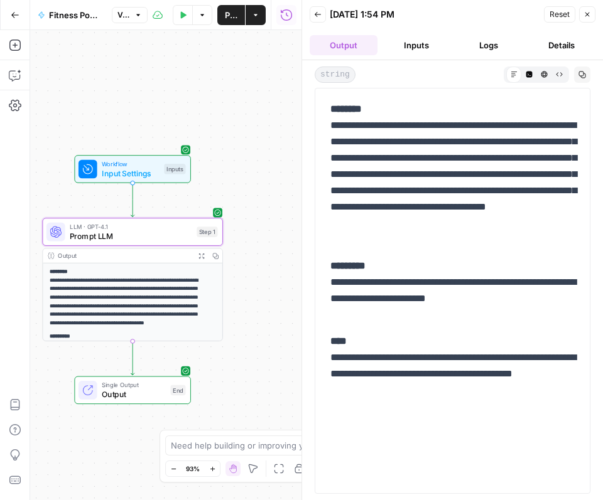
click at [407, 38] on button "Inputs" at bounding box center [416, 45] width 68 height 20
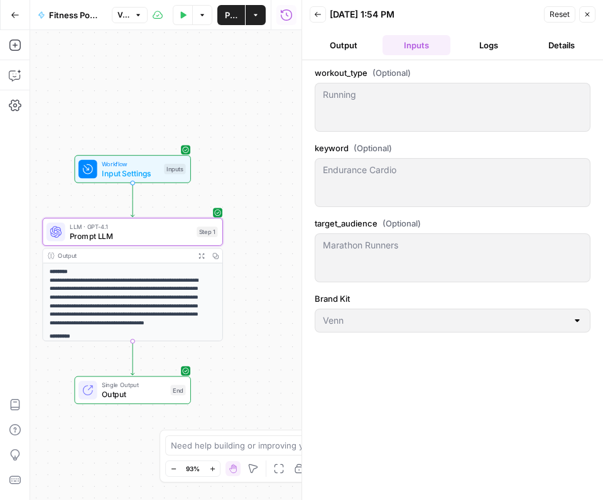
click at [576, 13] on div "Reset Close" at bounding box center [569, 14] width 51 height 19
click at [581, 16] on button "Close" at bounding box center [587, 14] width 16 height 16
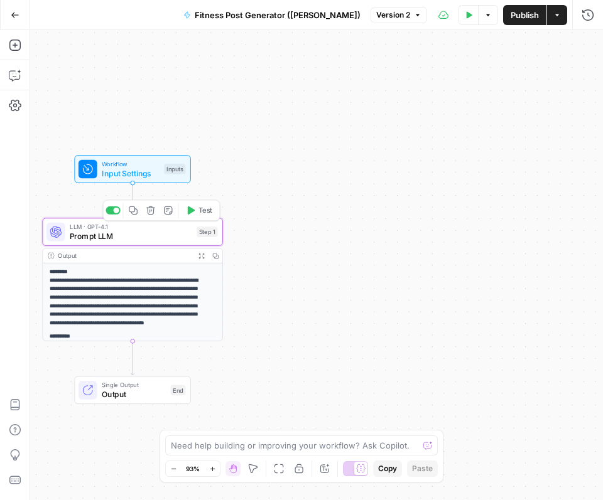
click at [136, 231] on span "Prompt LLM" at bounding box center [131, 236] width 122 height 12
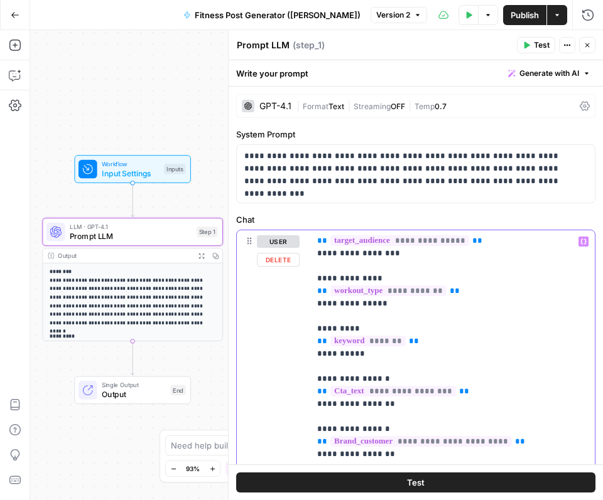
scroll to position [151, 0]
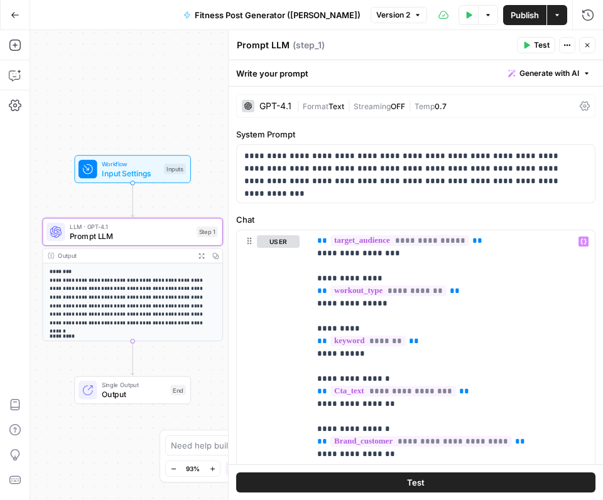
click at [431, 482] on button "Test" at bounding box center [415, 483] width 359 height 20
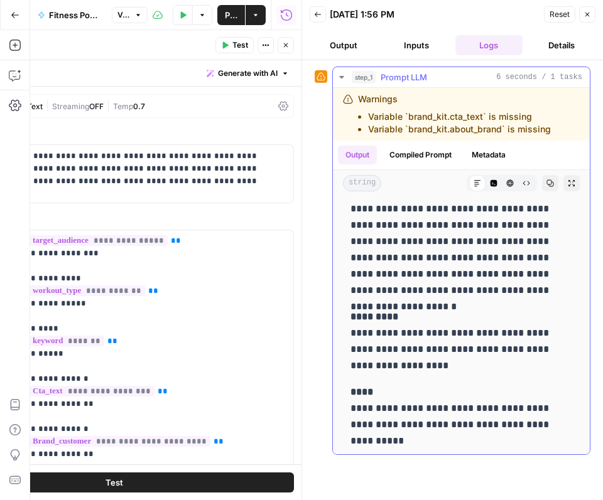
scroll to position [76, 0]
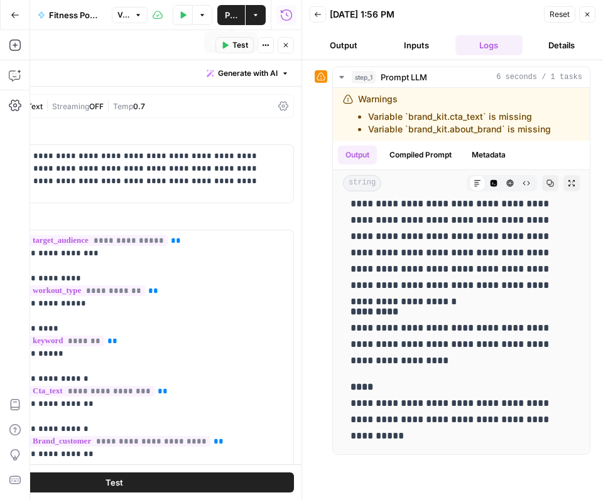
click at [234, 14] on span "Publish" at bounding box center [231, 15] width 13 height 13
click at [249, 13] on button "Actions" at bounding box center [255, 15] width 20 height 20
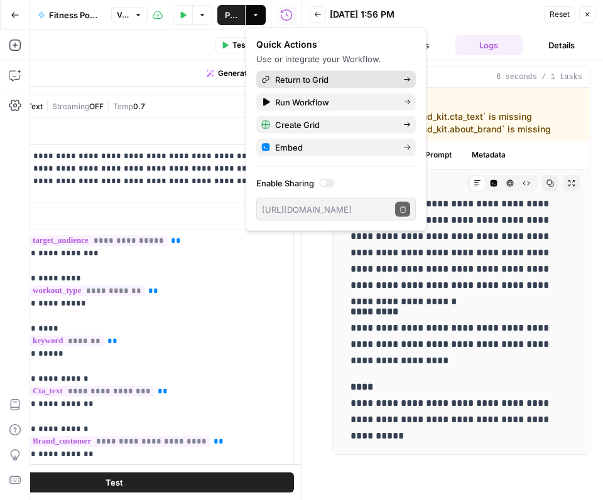
click at [300, 81] on span "Return to Grid" at bounding box center [334, 79] width 118 height 13
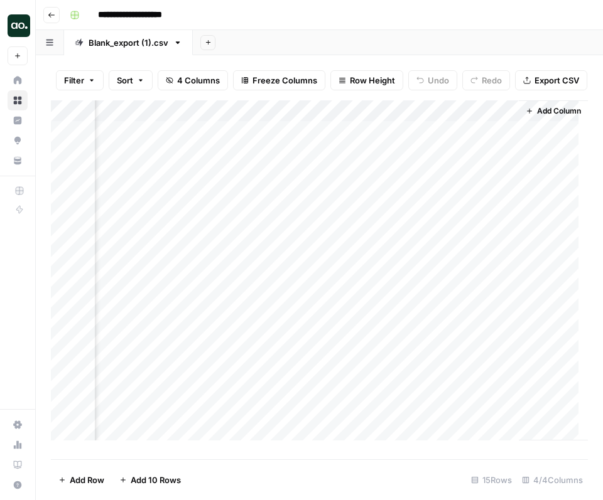
scroll to position [0, 331]
click at [496, 117] on div "Add Column" at bounding box center [319, 275] width 537 height 350
click at [401, 122] on div "Add Column" at bounding box center [319, 275] width 537 height 350
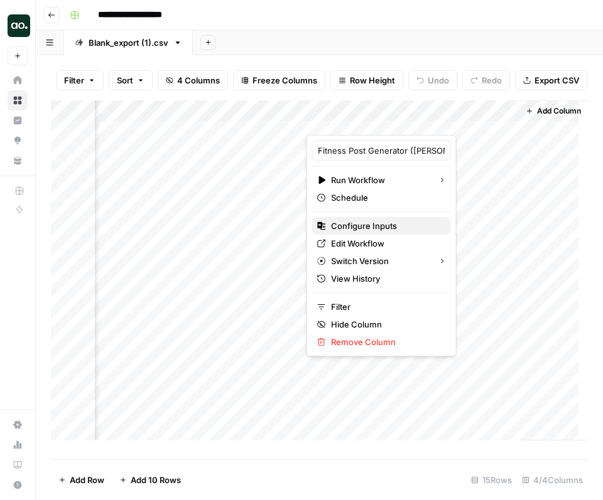
click at [370, 222] on span "Configure Inputs" at bounding box center [386, 226] width 110 height 13
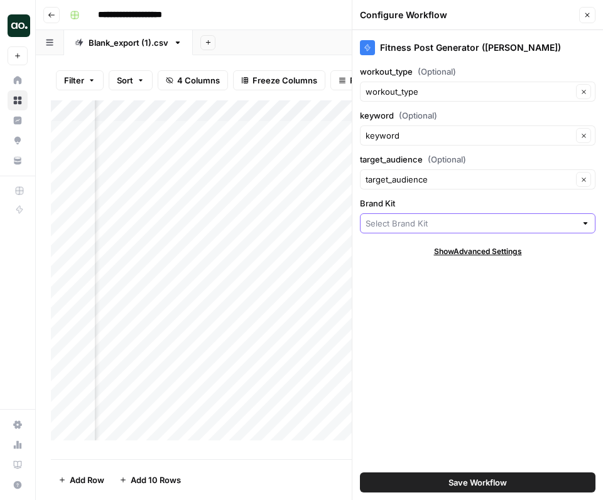
click at [433, 222] on input "Brand Kit" at bounding box center [470, 223] width 210 height 13
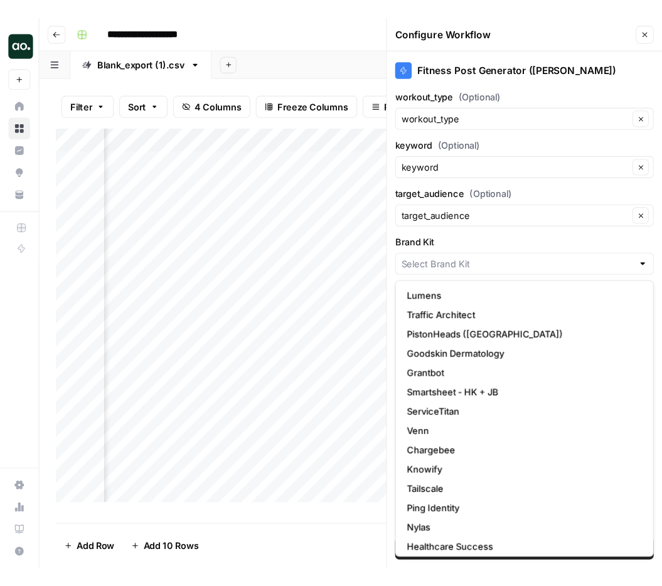
scroll to position [223, 0]
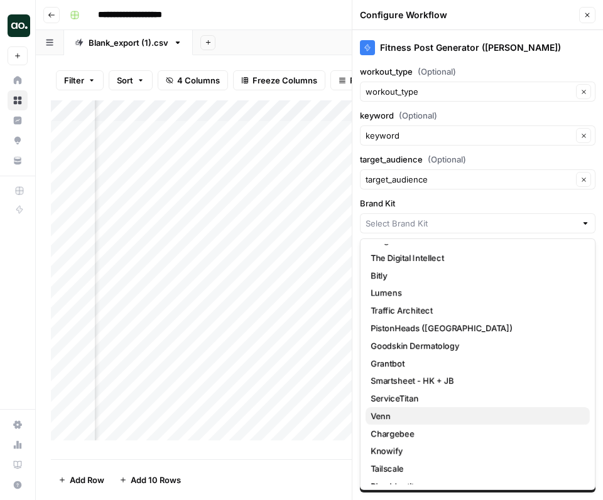
click at [421, 419] on span "Venn" at bounding box center [474, 416] width 209 height 13
type input "Venn"
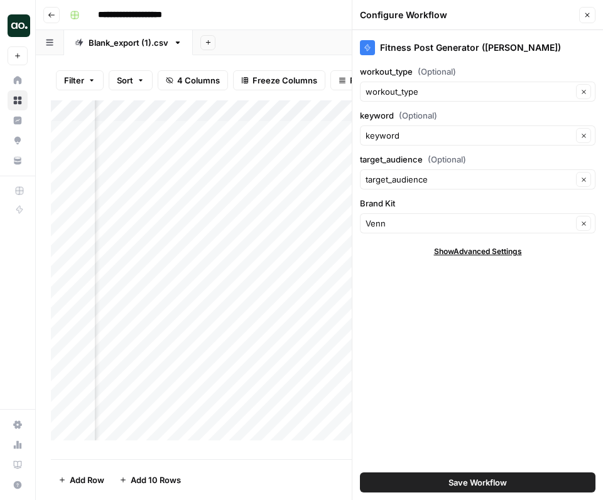
click at [465, 481] on span "Save Workflow" at bounding box center [477, 482] width 58 height 13
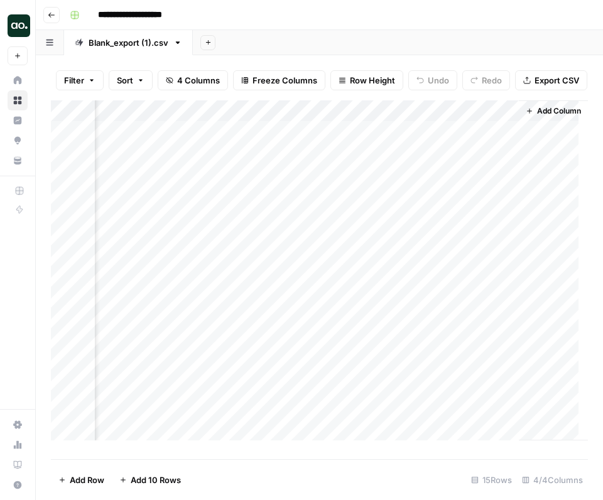
click at [497, 117] on div "Add Column" at bounding box center [319, 275] width 537 height 350
click at [315, 141] on div "Add Column" at bounding box center [319, 275] width 537 height 350
